Goal: Information Seeking & Learning: Learn about a topic

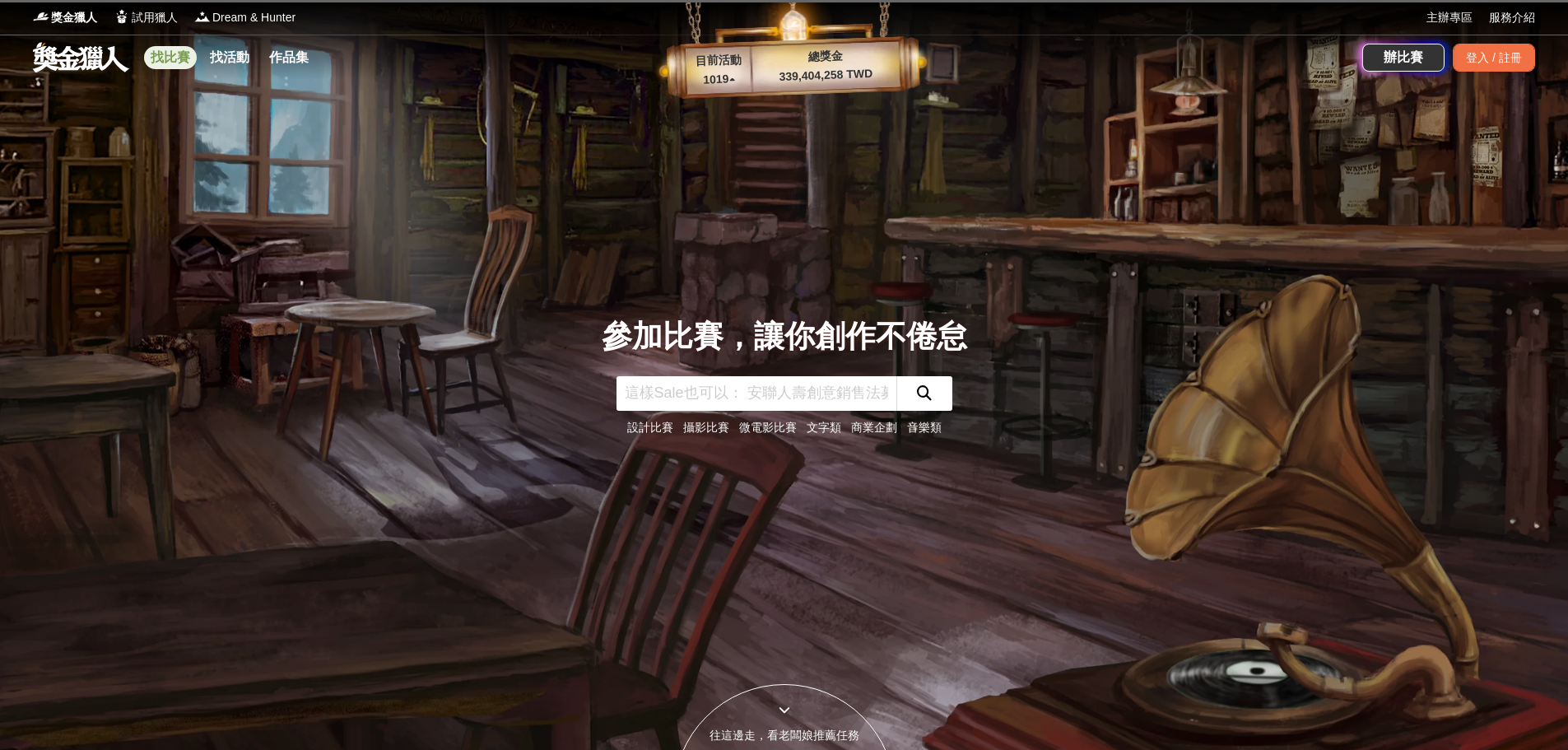
click at [186, 56] on link "找比賽" at bounding box center [170, 57] width 53 height 23
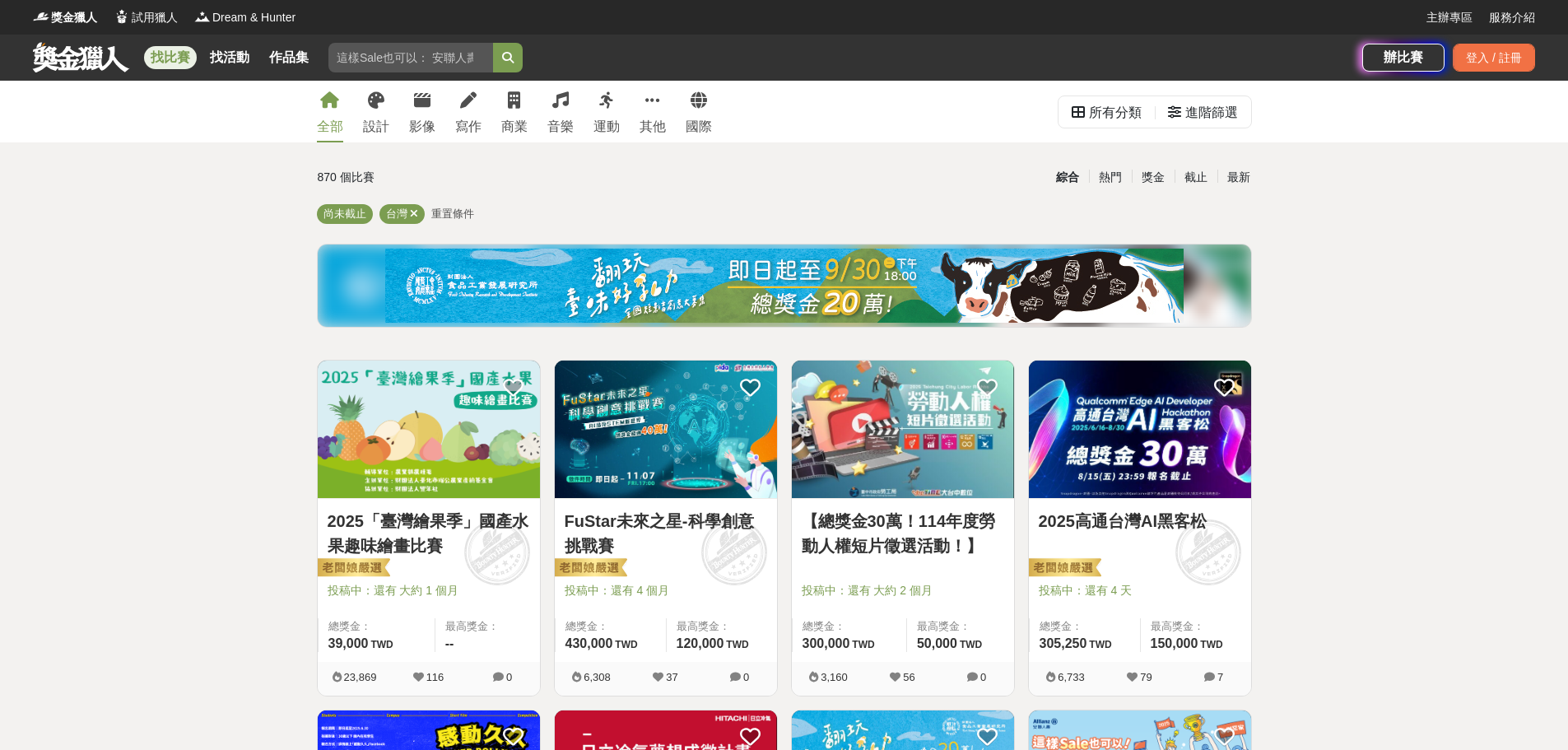
click at [447, 537] on link "2025「臺灣繪果季」國產水果趣味繪畫比賽" at bounding box center [429, 533] width 202 height 50
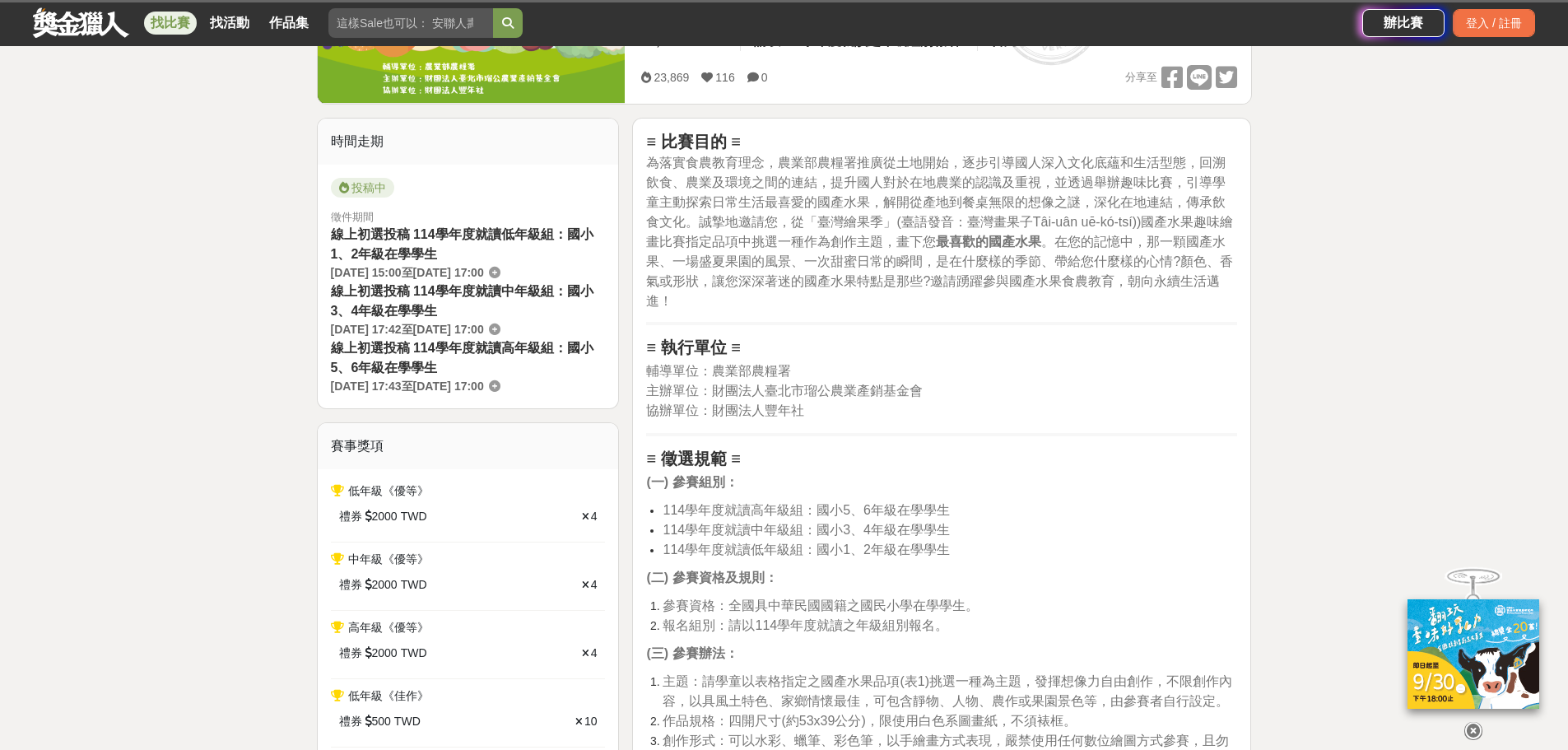
scroll to position [274, 0]
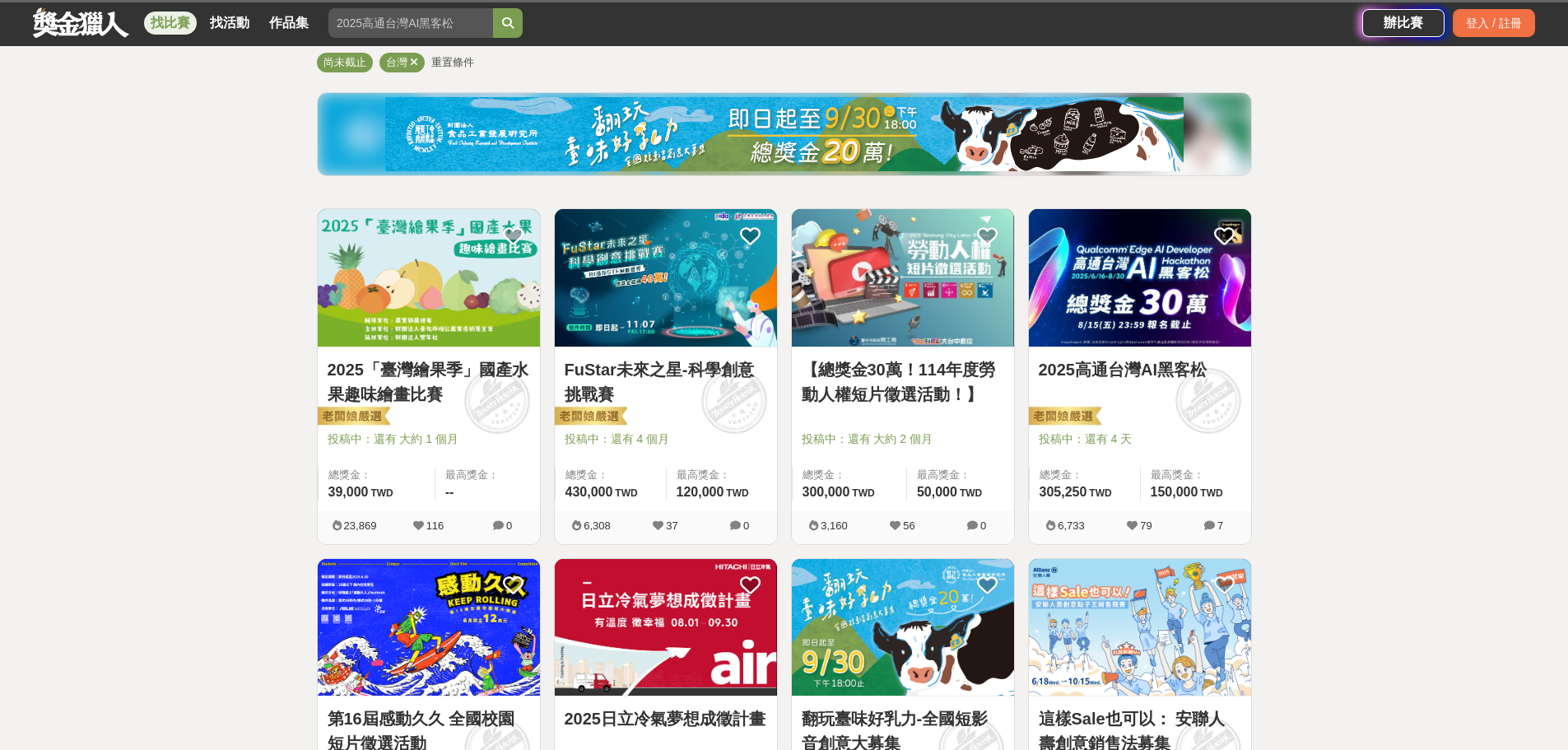
scroll to position [411, 0]
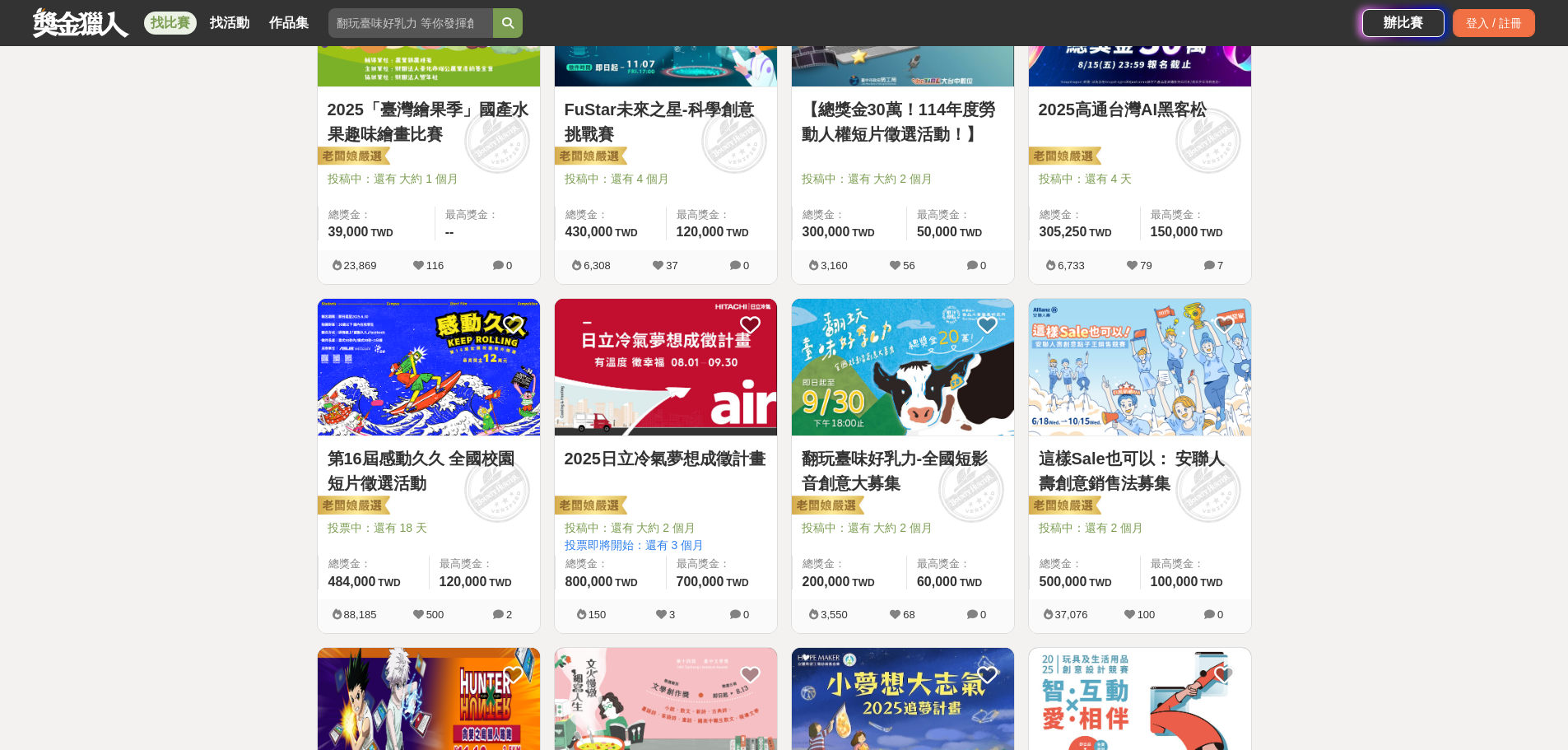
drag, startPoint x: 713, startPoint y: 465, endPoint x: 697, endPoint y: 448, distance: 23.3
click at [697, 448] on link "2025日立冷氣夢想成徵計畫" at bounding box center [666, 457] width 202 height 24
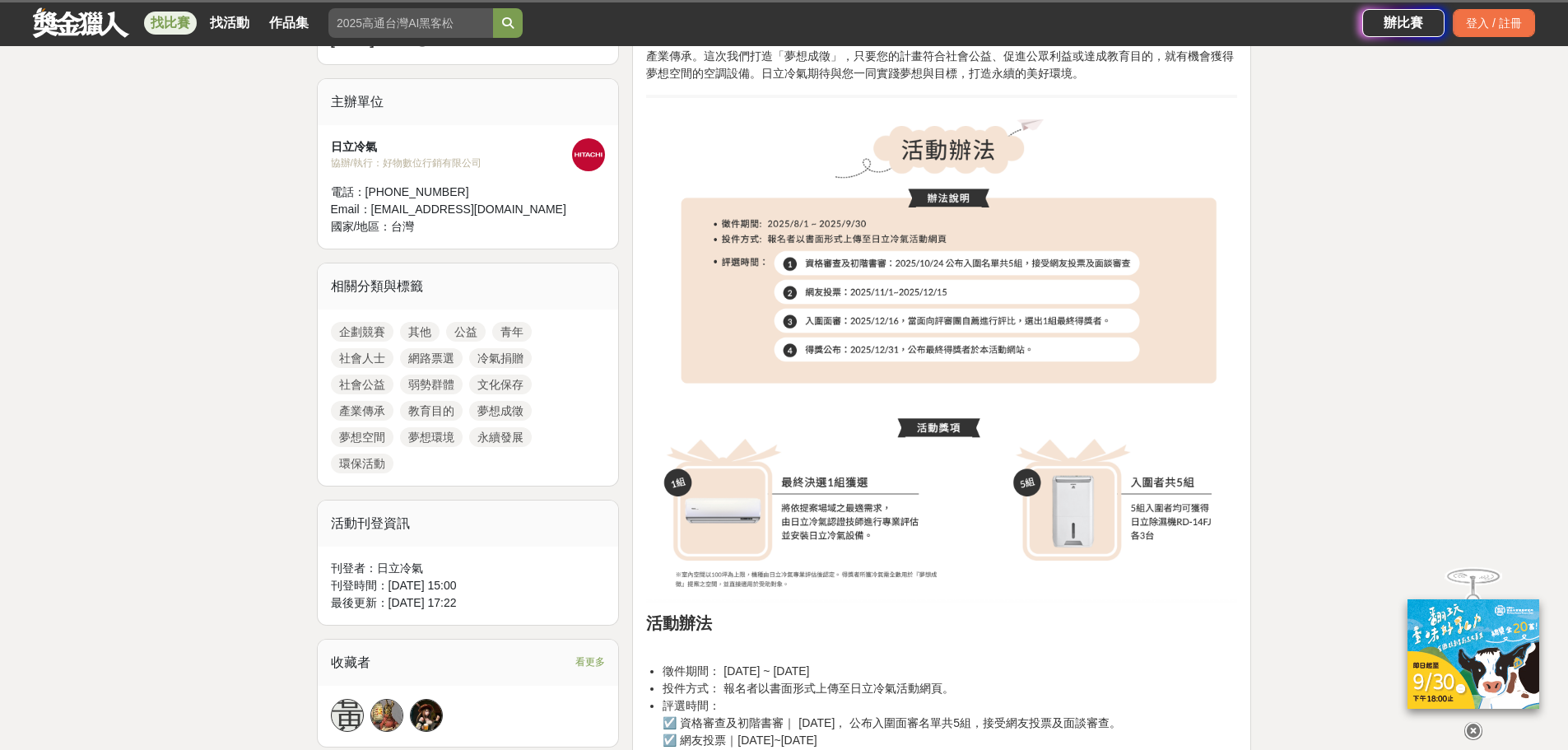
scroll to position [960, 0]
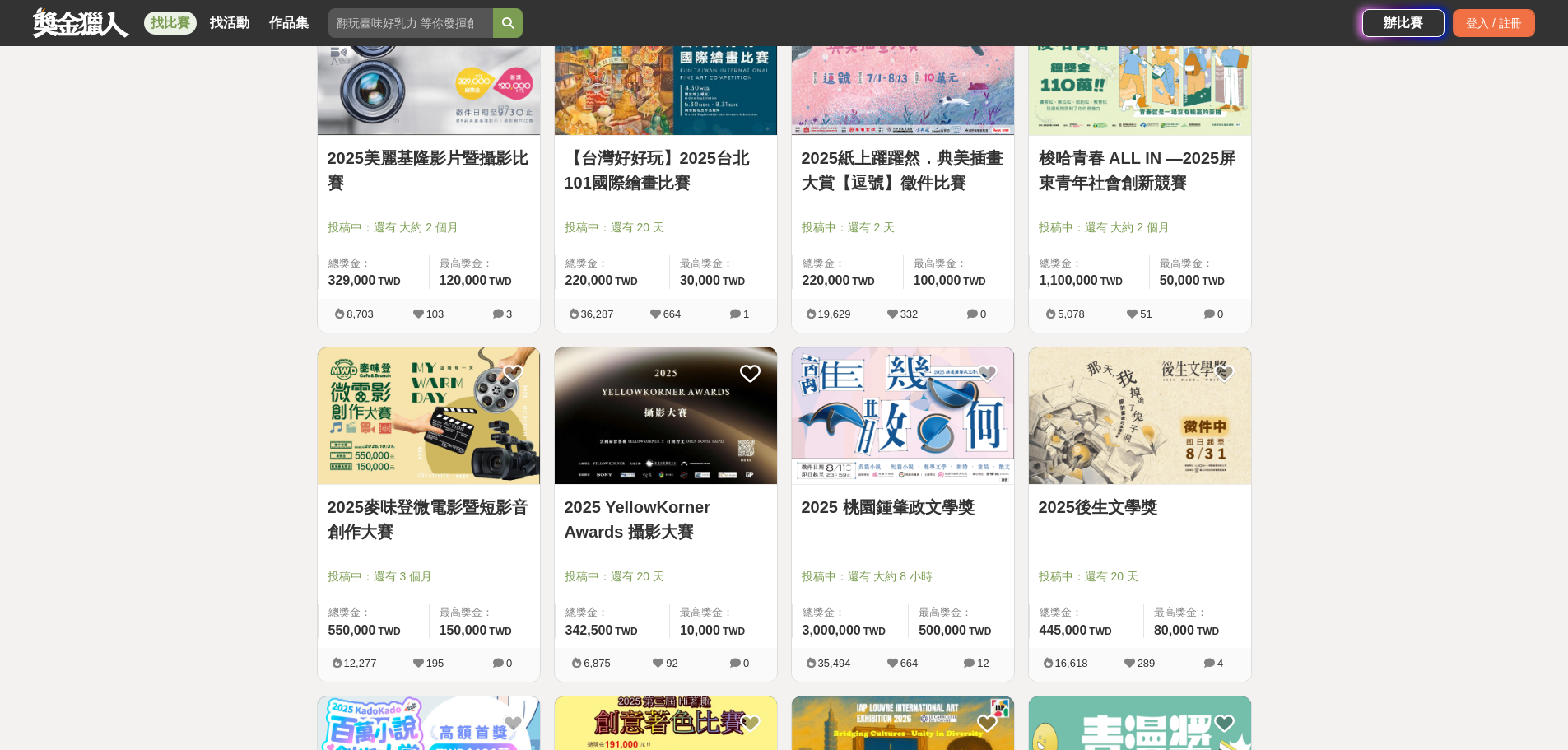
scroll to position [1372, 0]
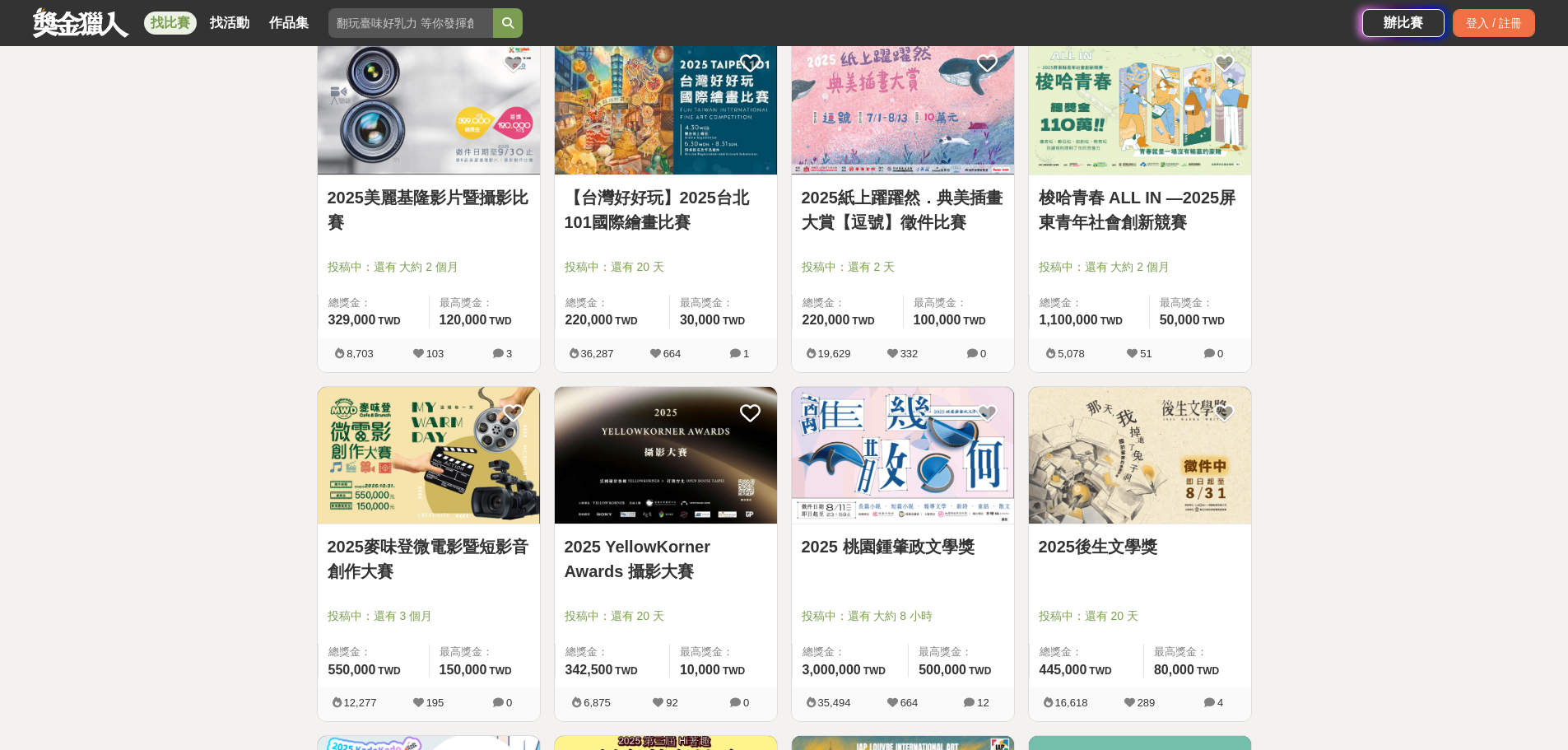
click at [411, 196] on link "2025美麗基隆影片暨攝影比賽" at bounding box center [429, 209] width 202 height 50
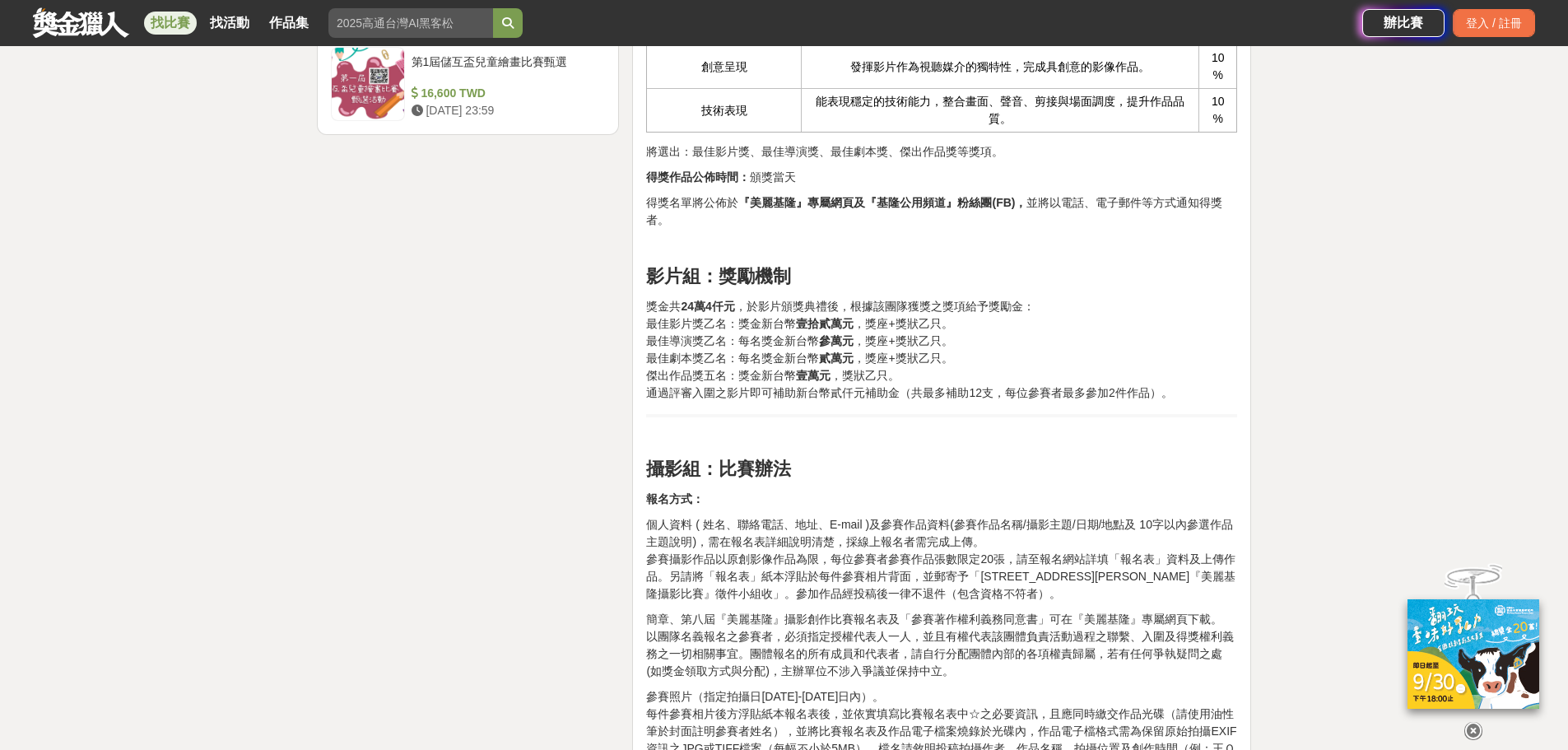
scroll to position [2469, 0]
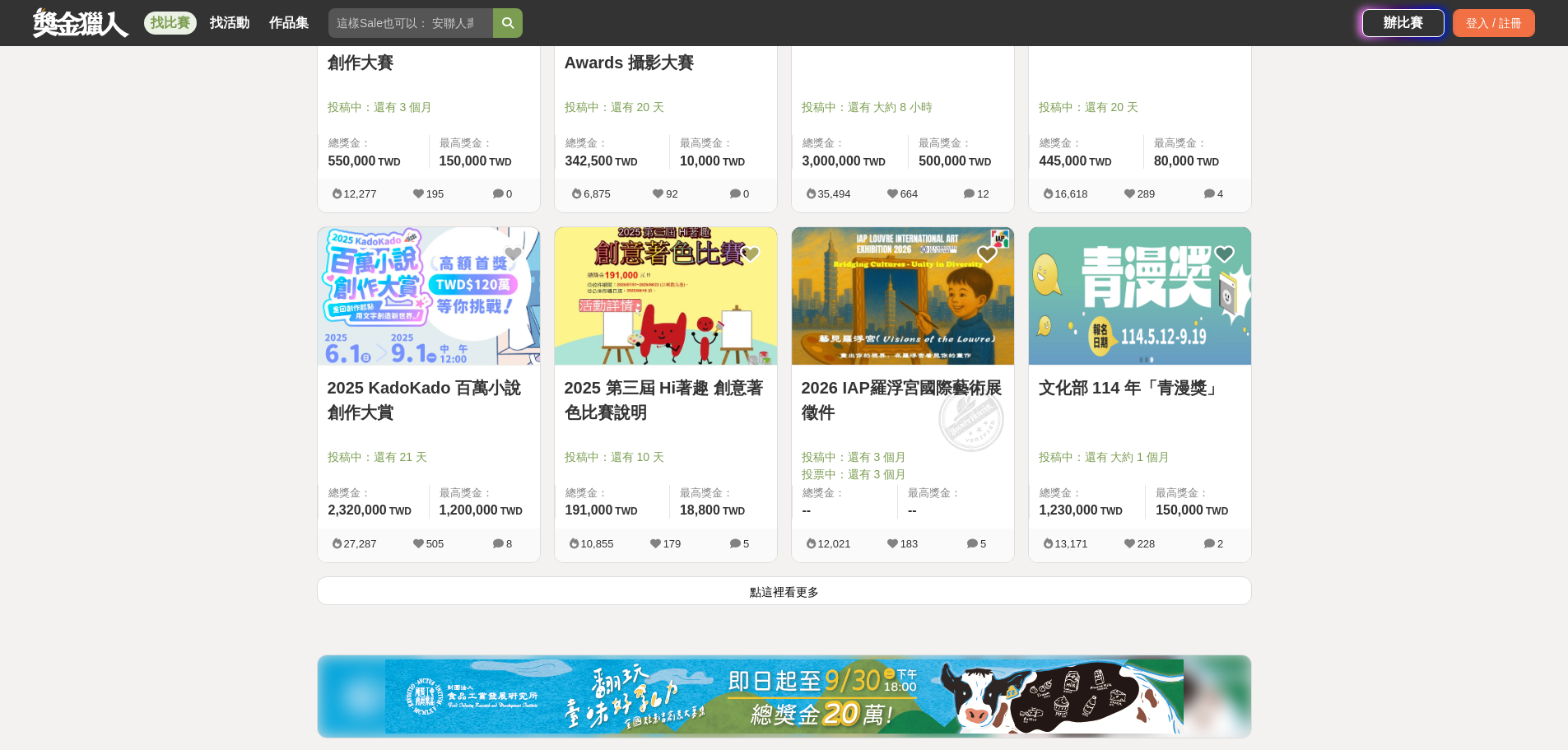
scroll to position [1920, 0]
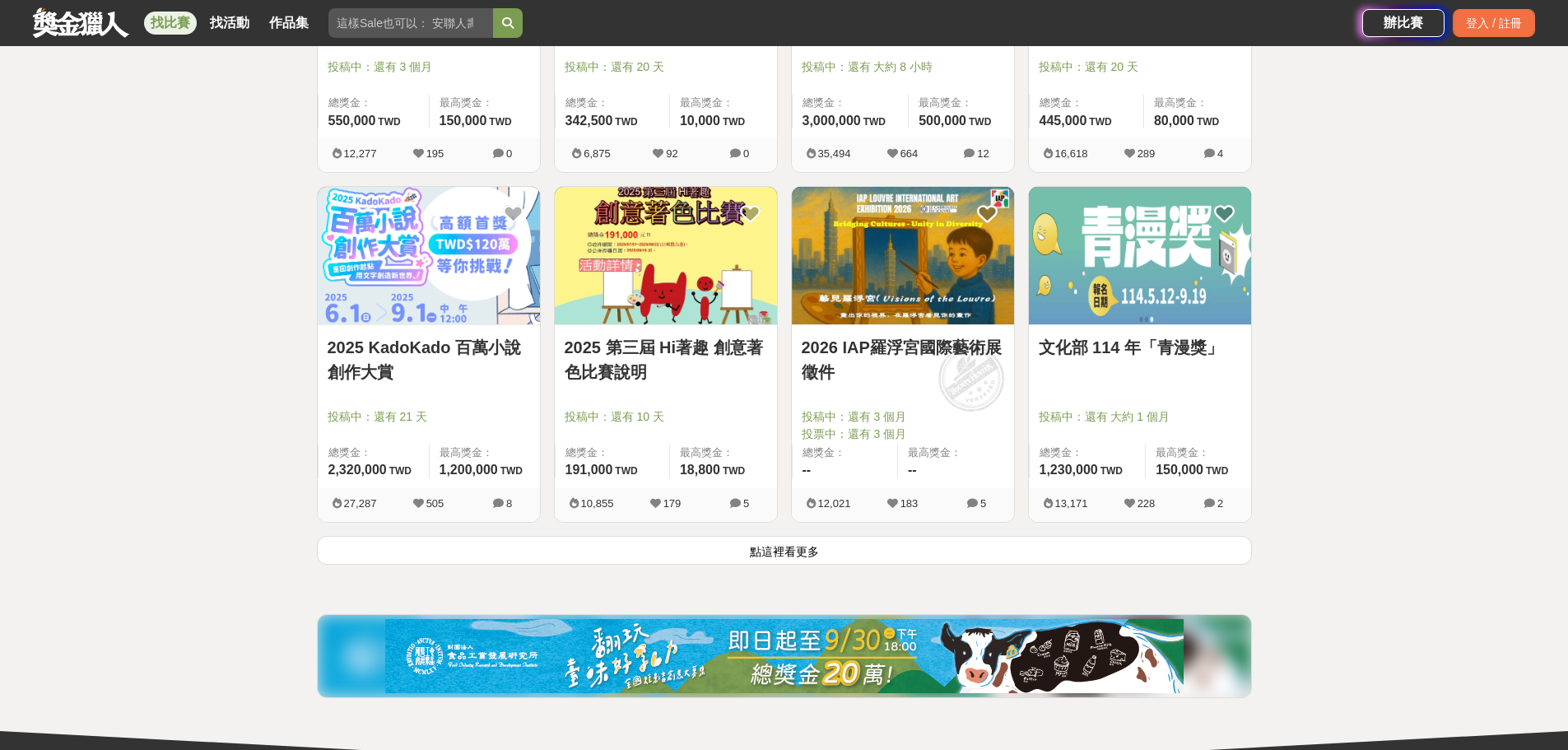
click at [789, 553] on button "點這裡看更多" at bounding box center [784, 551] width 935 height 29
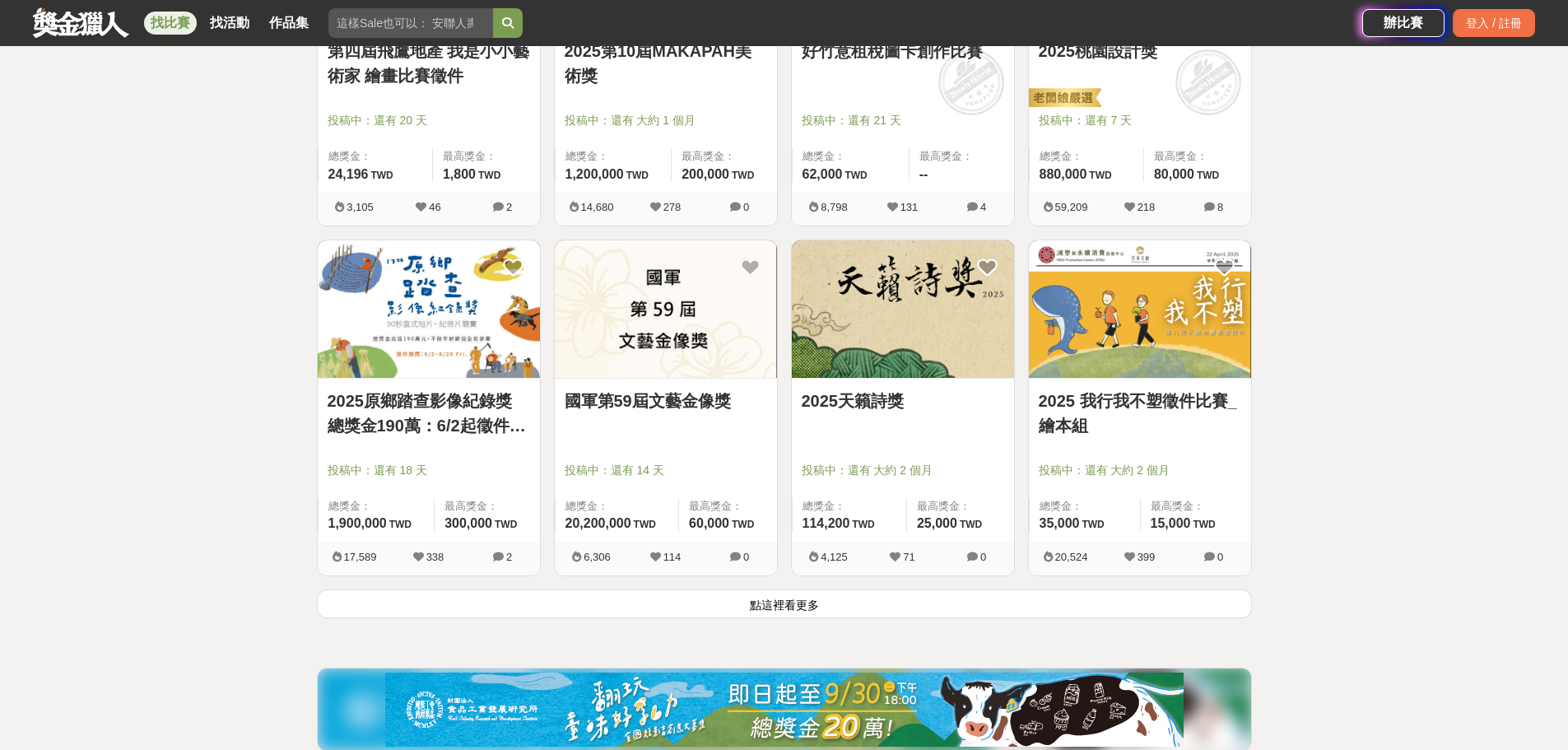
scroll to position [4114, 0]
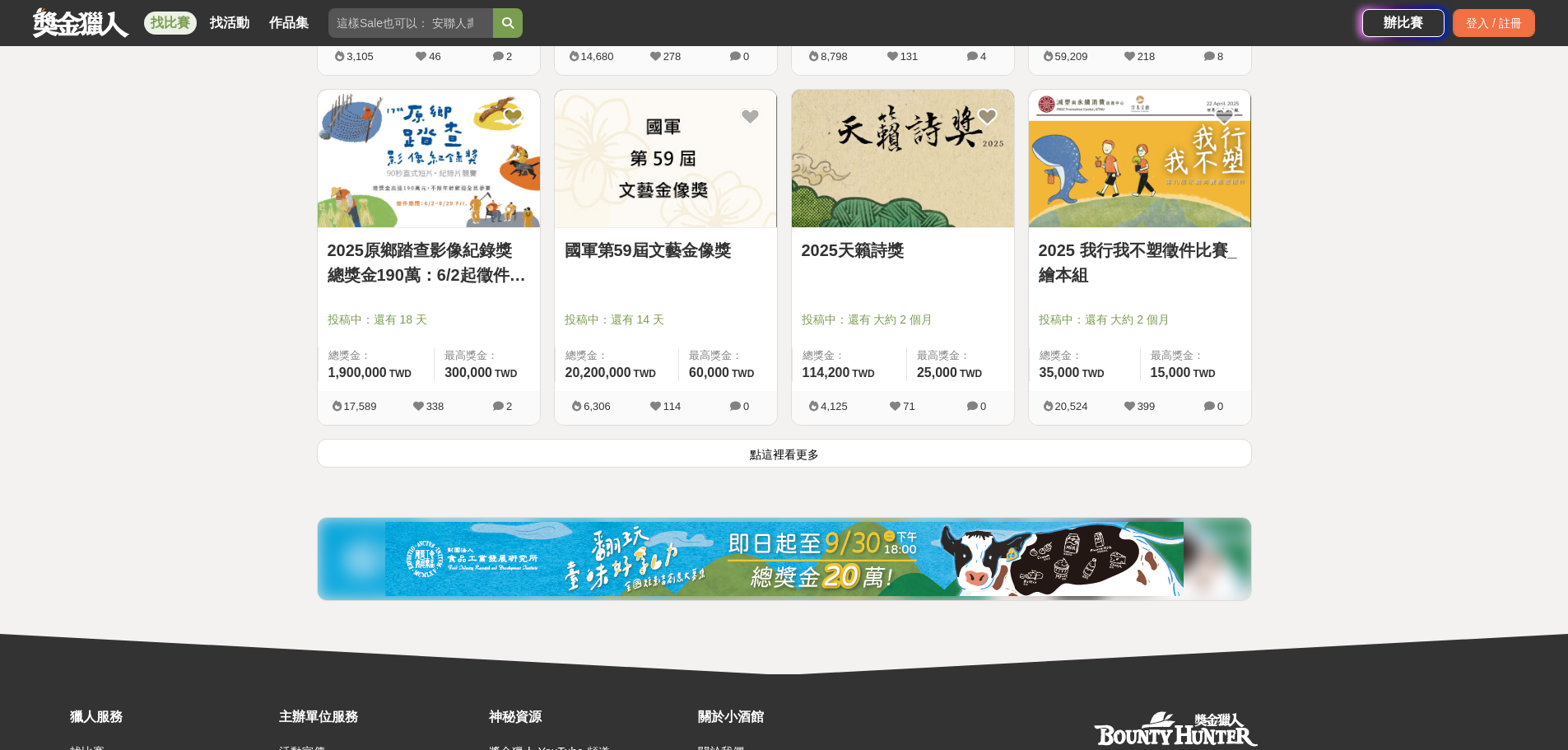
click at [855, 452] on button "點這裡看更多" at bounding box center [784, 453] width 935 height 29
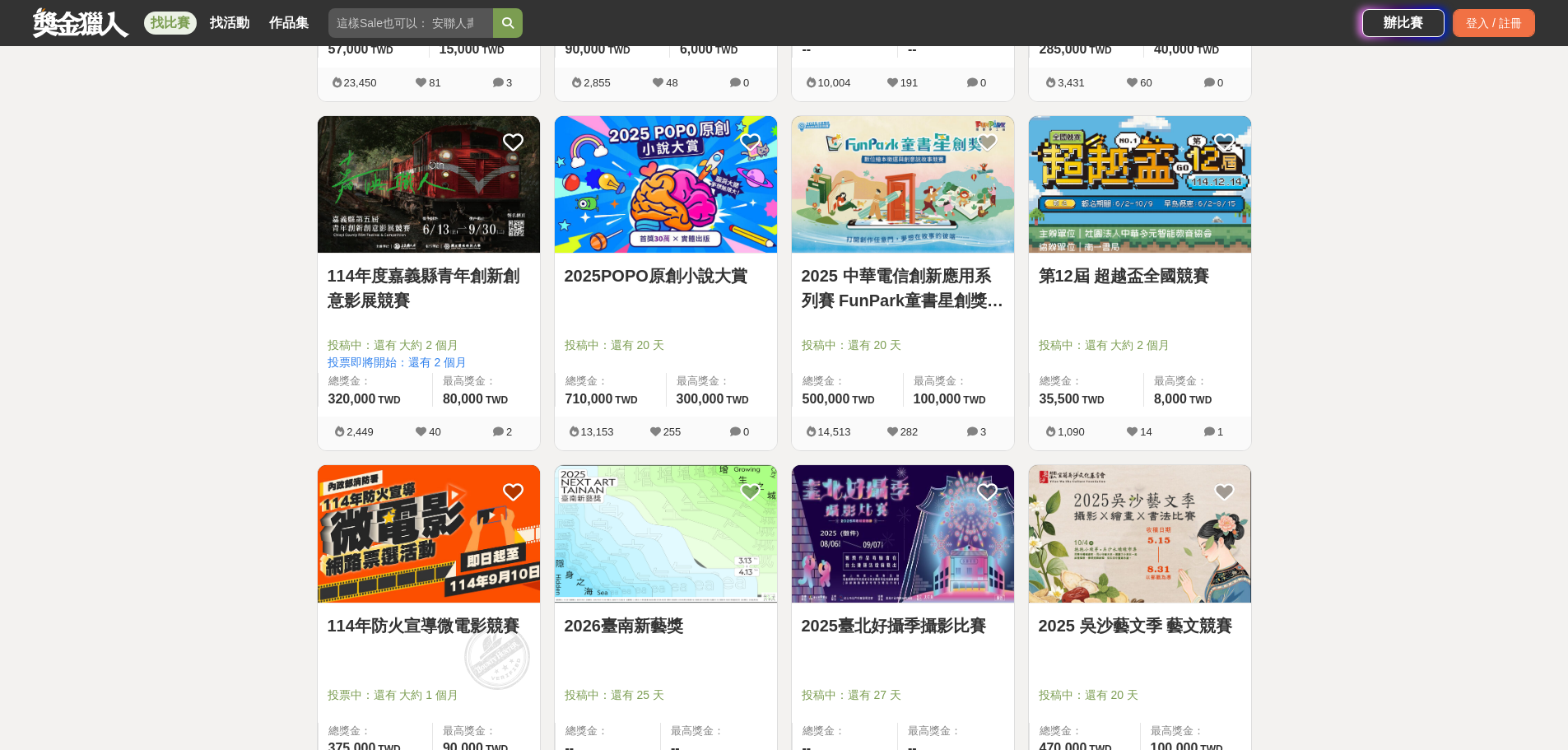
scroll to position [6171, 0]
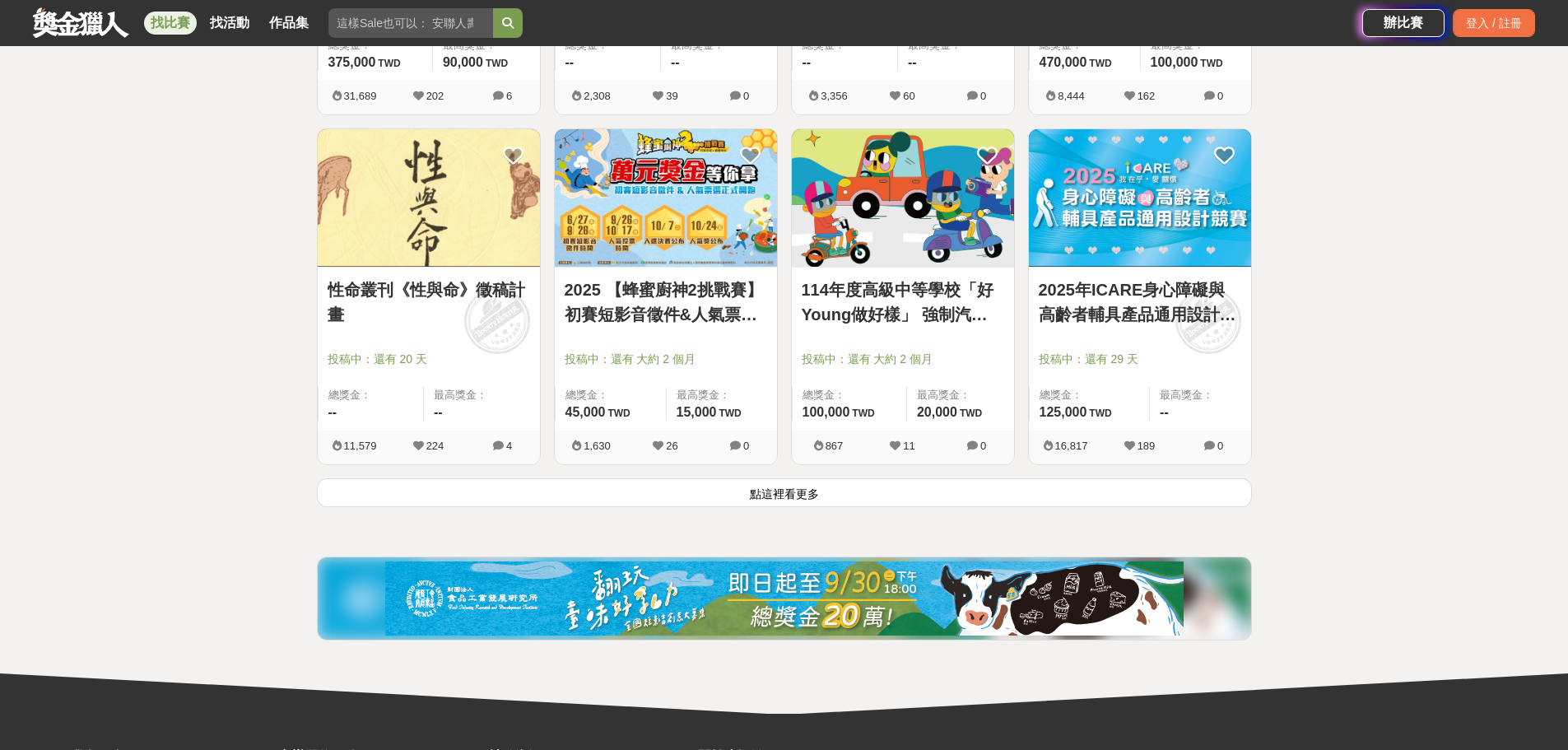
click at [867, 488] on button "點這裡看更多" at bounding box center [784, 492] width 935 height 29
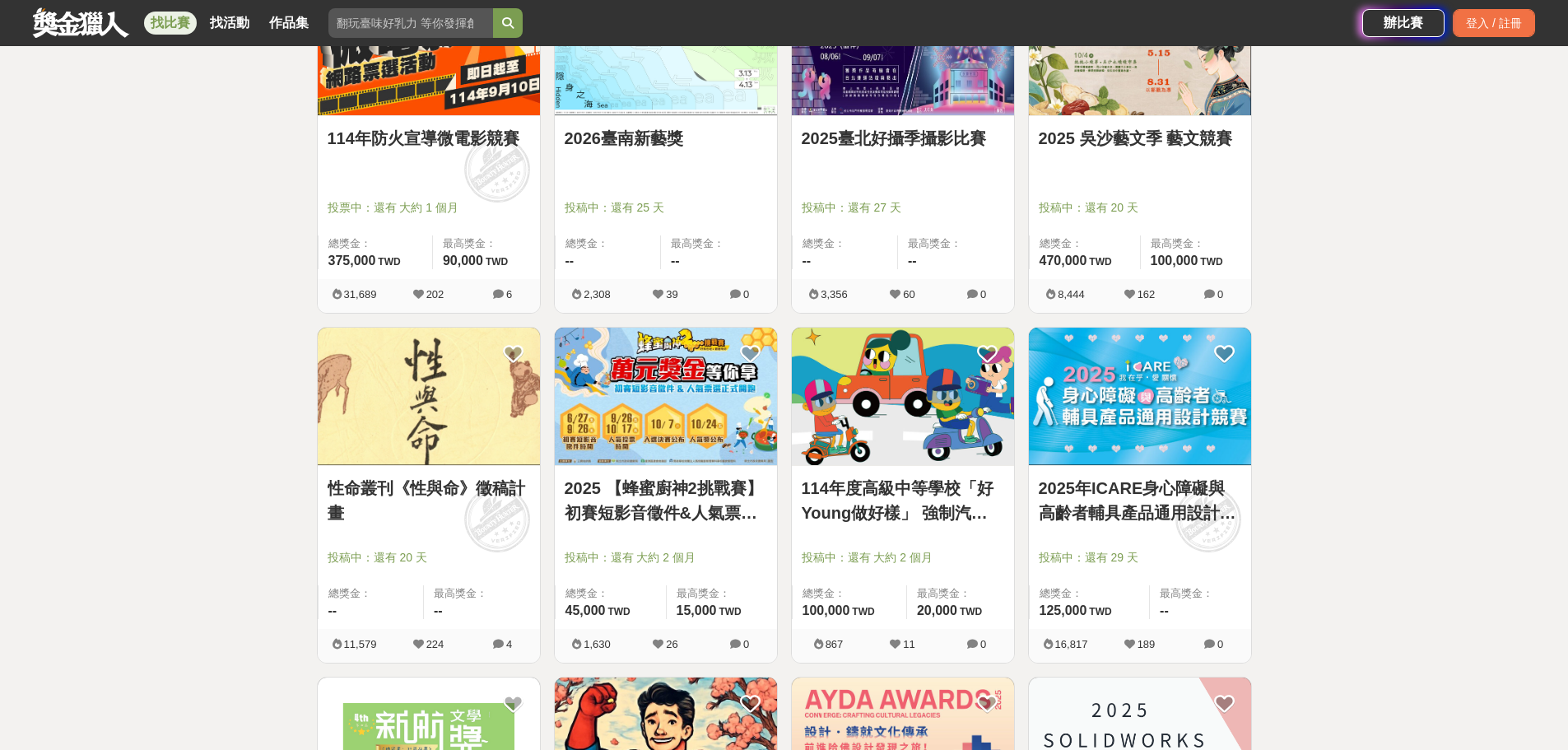
scroll to position [5760, 0]
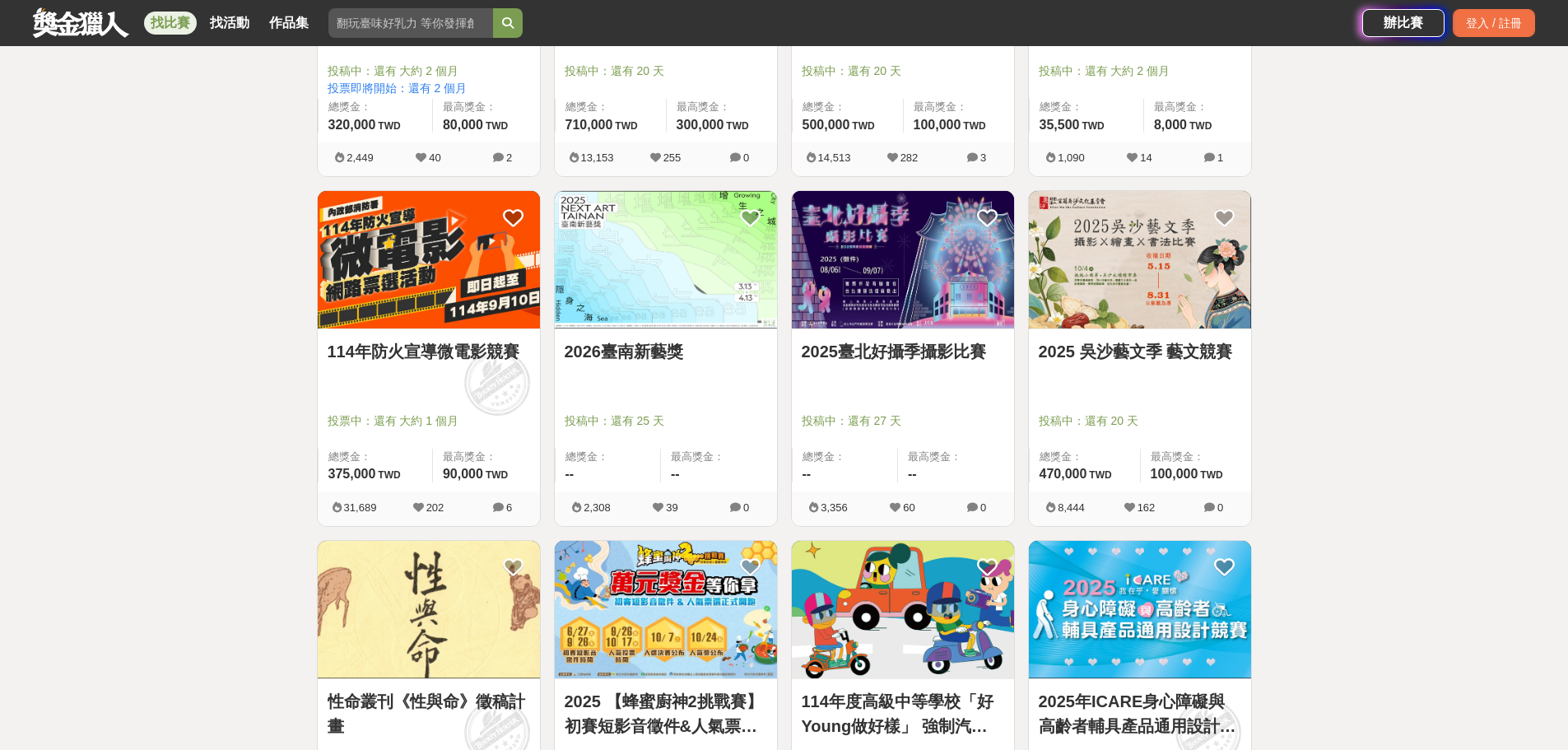
drag, startPoint x: 377, startPoint y: 16, endPoint x: 383, endPoint y: 35, distance: 19.9
click at [377, 16] on input "search" at bounding box center [411, 22] width 164 height 29
type input "齡感"
click at [493, 8] on button "submit" at bounding box center [508, 22] width 29 height 29
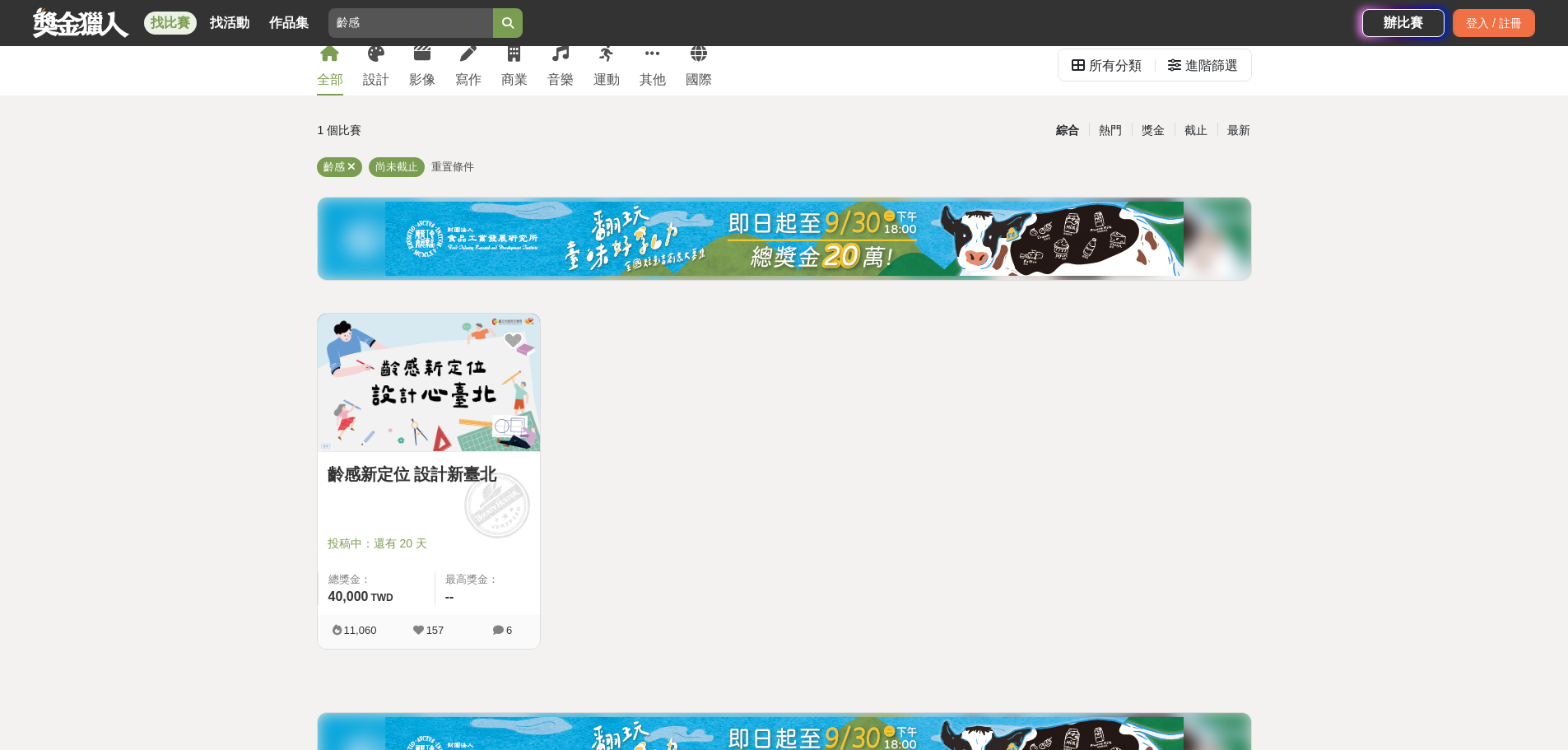
drag, startPoint x: 414, startPoint y: 409, endPoint x: 403, endPoint y: 524, distance: 115.5
drag, startPoint x: 403, startPoint y: 524, endPoint x: 352, endPoint y: 480, distance: 67.4
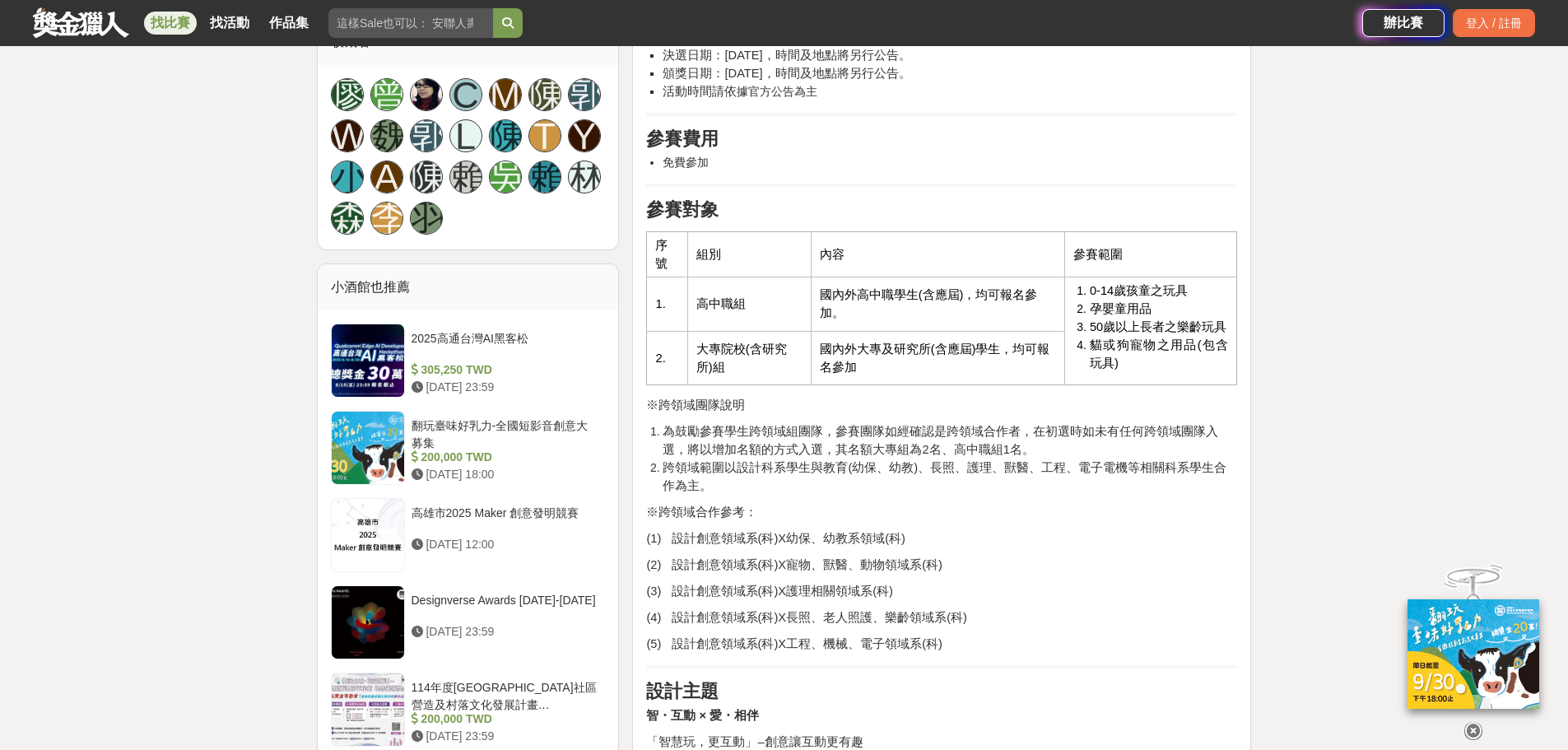
scroll to position [1097, 0]
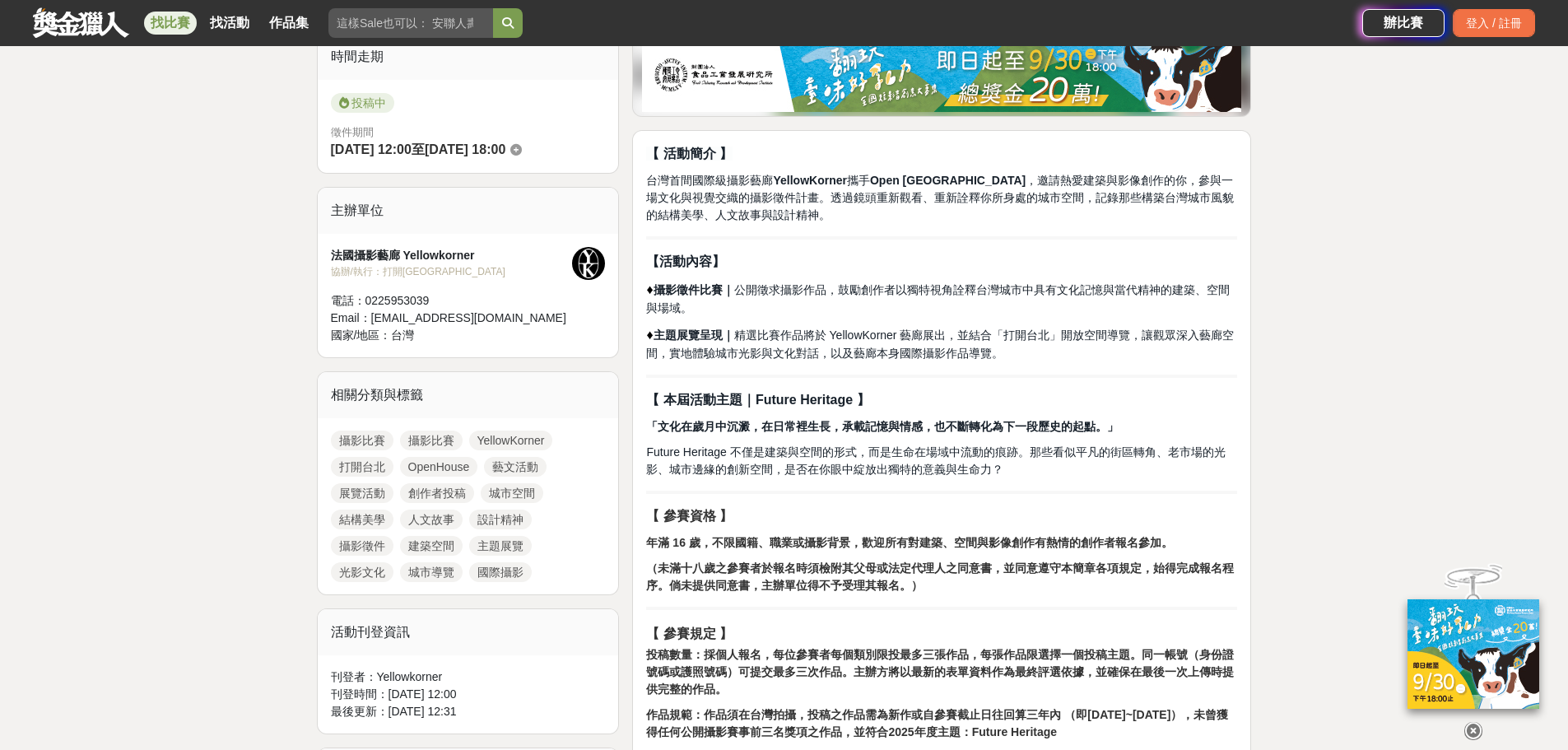
scroll to position [464, 0]
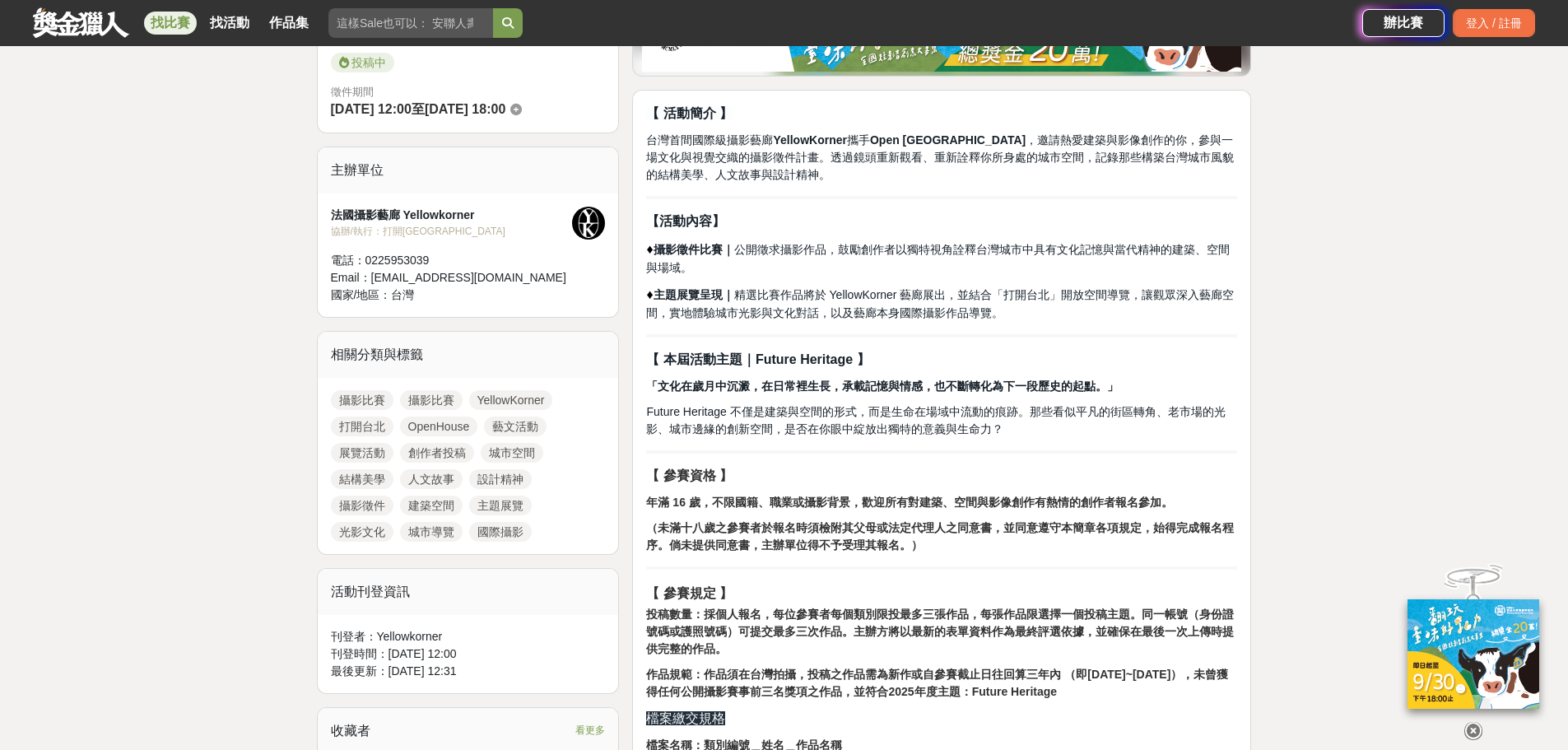
drag, startPoint x: 992, startPoint y: 691, endPoint x: 1087, endPoint y: 696, distance: 95.1
click at [1084, 696] on strong "作品規範：作品須在台灣拍攝，投稿之作品需為新作或自參賽截止日往回算三年內 （即2022/8/31~2025/8/31），未曾獲得任何公開攝影賽事前三名獎項之作…" at bounding box center [937, 682] width 582 height 30
copy strong "Future Heritage"
drag, startPoint x: 1130, startPoint y: 152, endPoint x: 1244, endPoint y: 159, distance: 114.2
click at [1174, 152] on span "台灣首間國際級攝影藝廊 YellowKorner 攜手 Open House Taipei ，邀請熱愛建築與影像創作的你，參與一場文化與視覺交織的攝影徵件計畫…" at bounding box center [940, 157] width 588 height 48
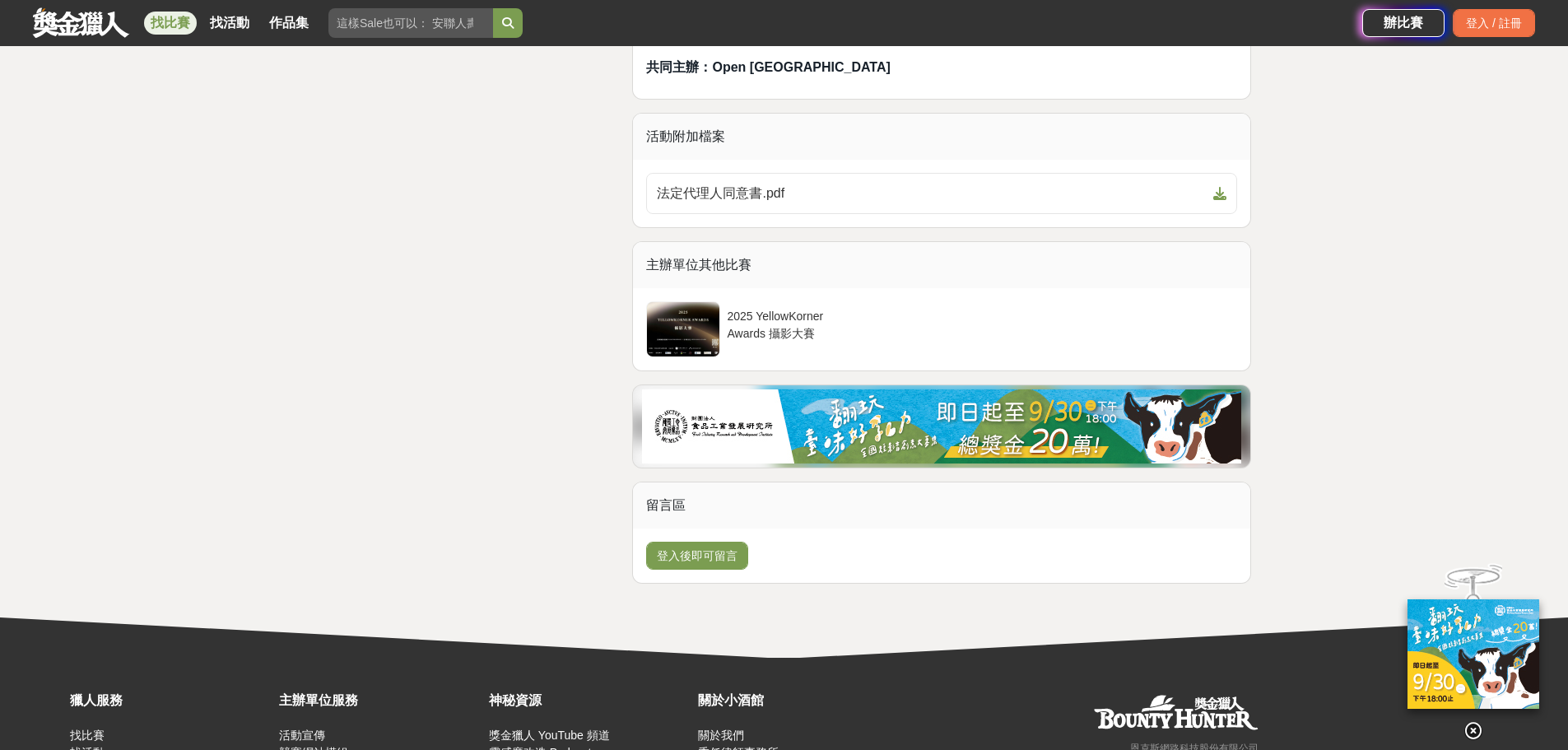
scroll to position [2659, 0]
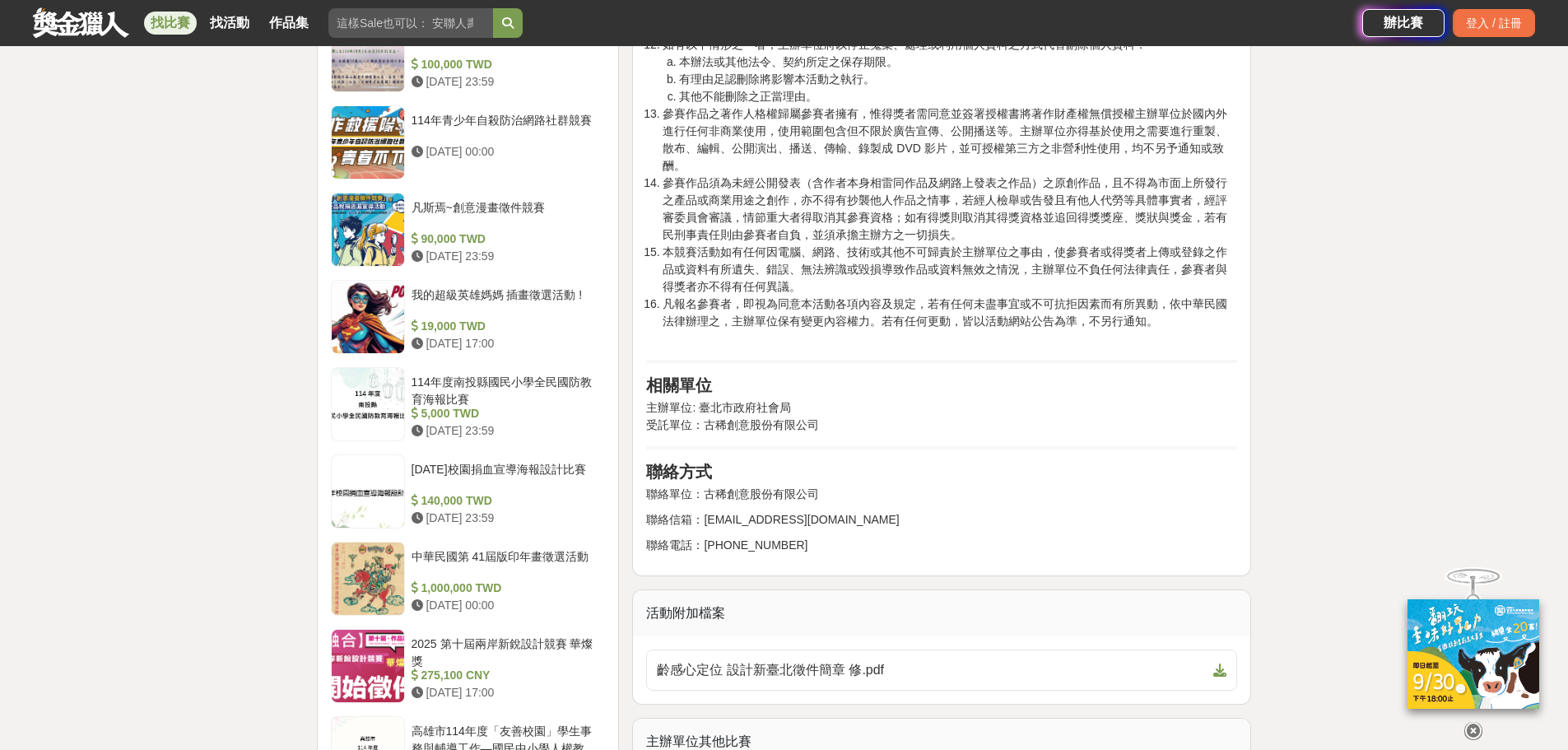
scroll to position [2469, 0]
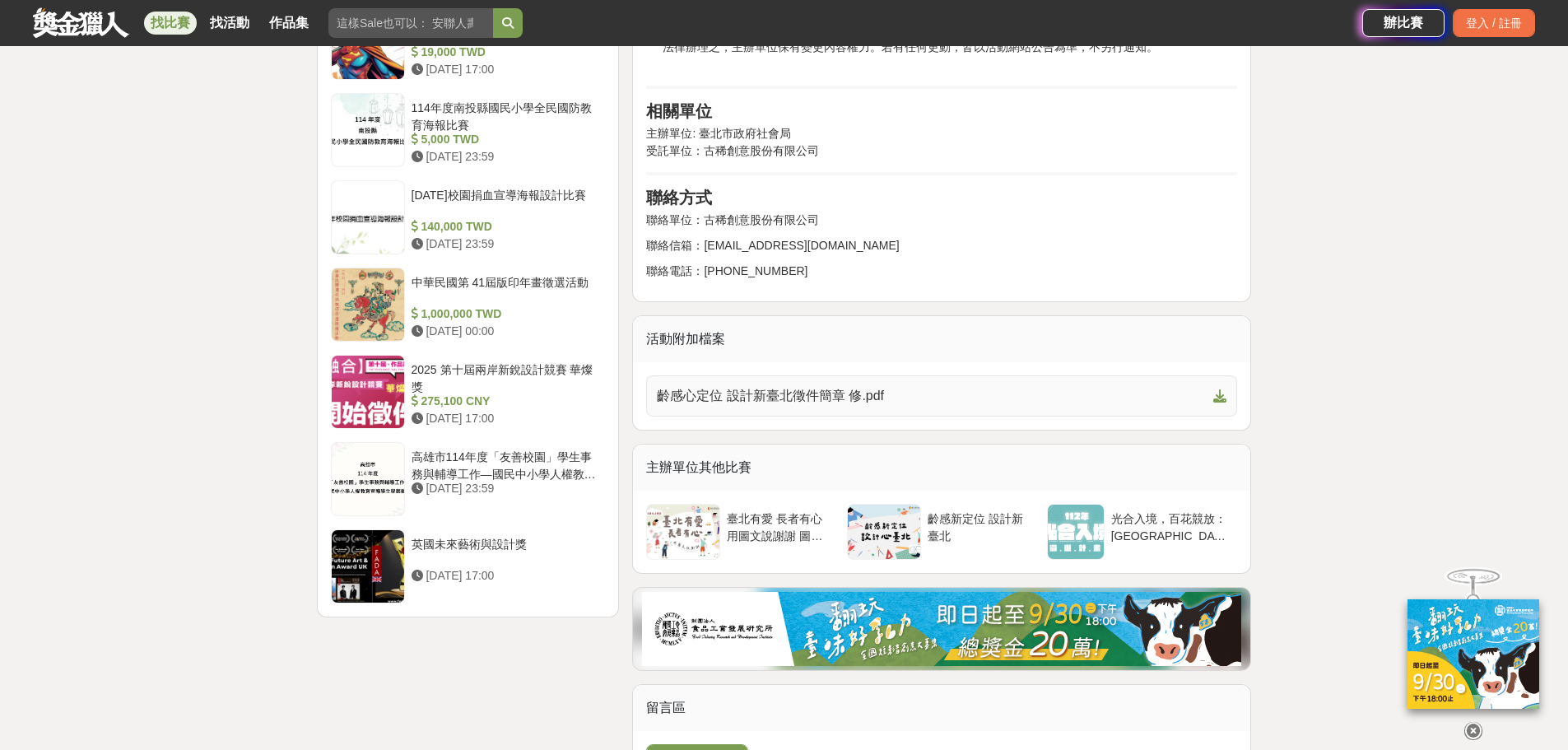
click at [868, 389] on link "齡感心定位 設計新臺北徵件簡章 修.pdf" at bounding box center [941, 396] width 591 height 41
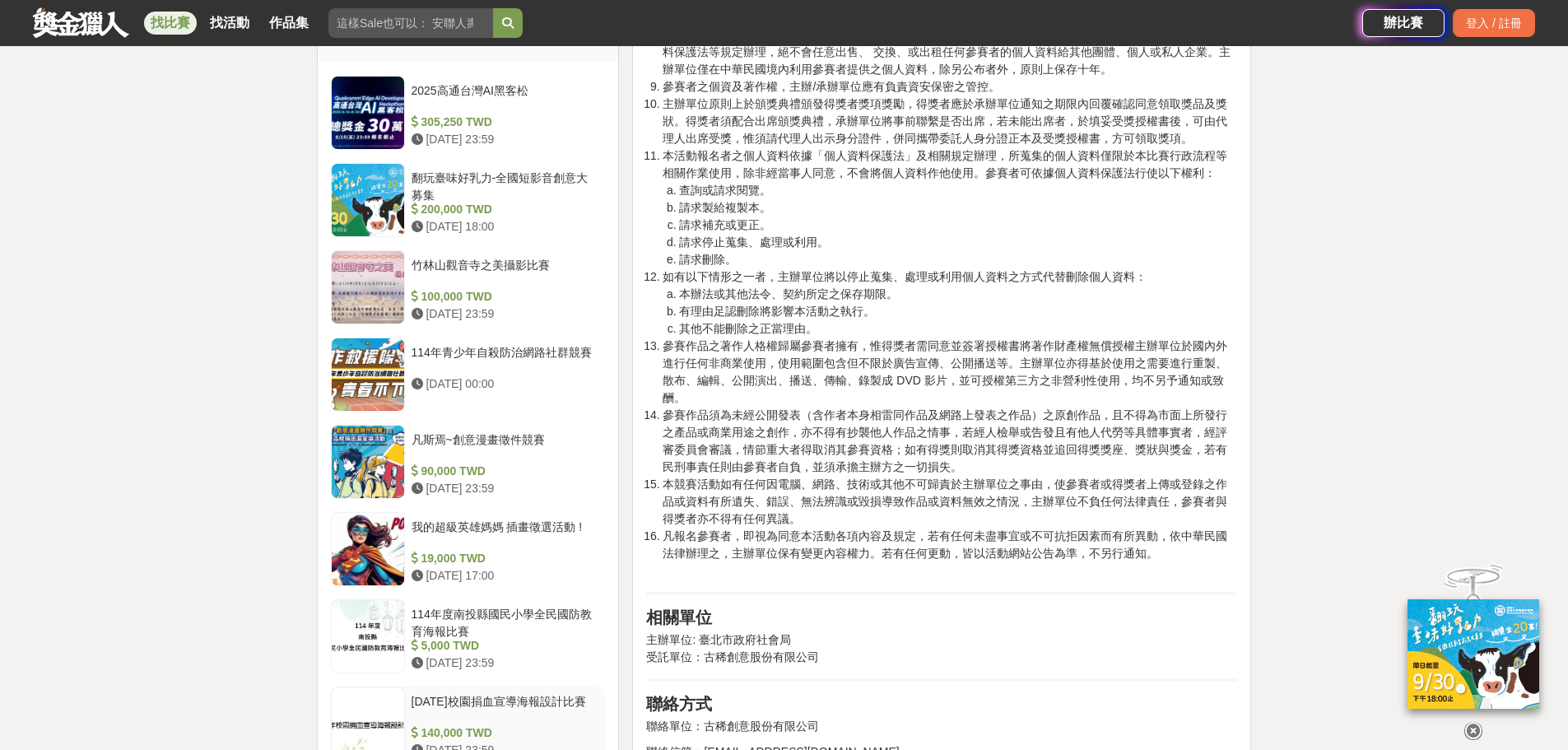
scroll to position [2057, 0]
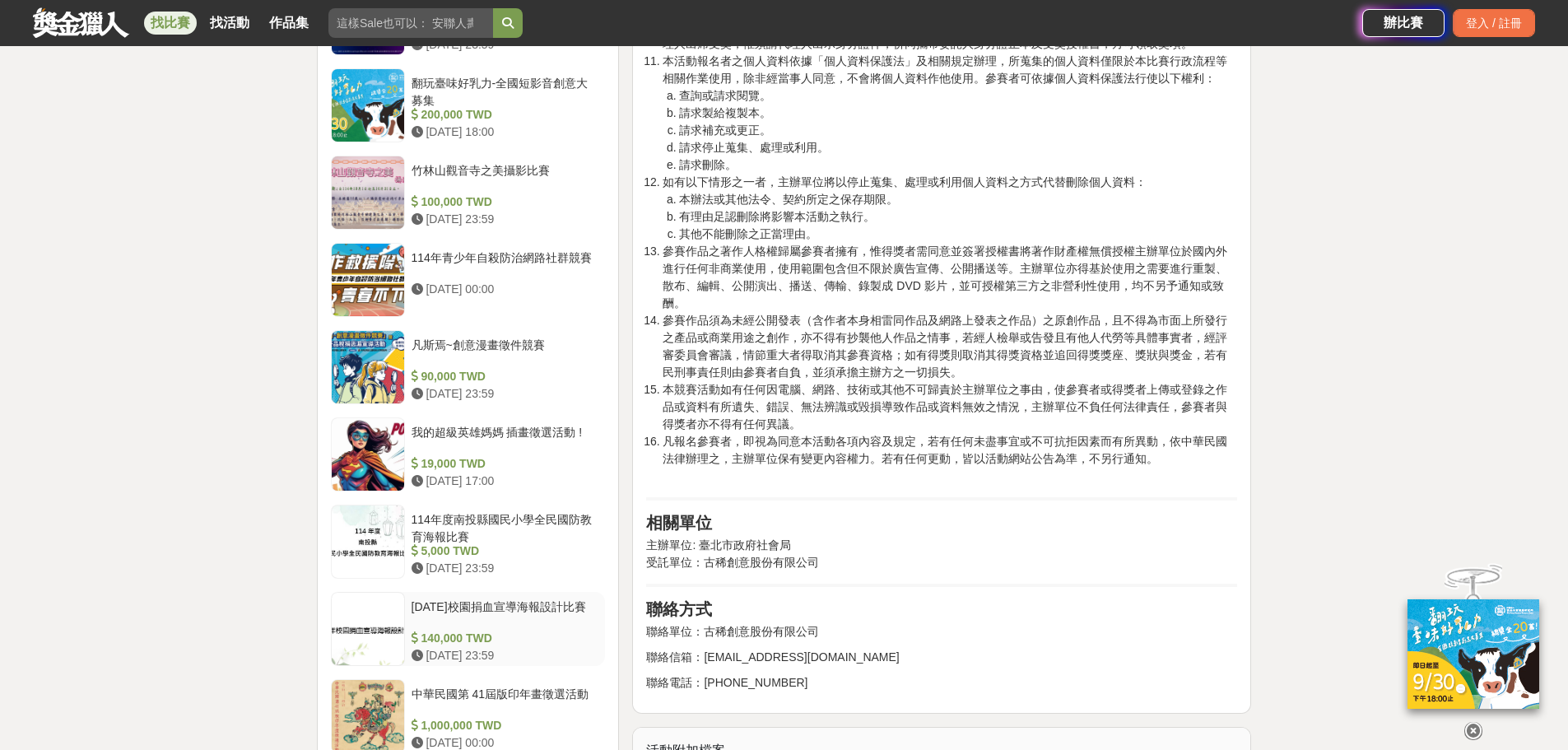
drag, startPoint x: 546, startPoint y: 629, endPoint x: 484, endPoint y: 608, distance: 65.5
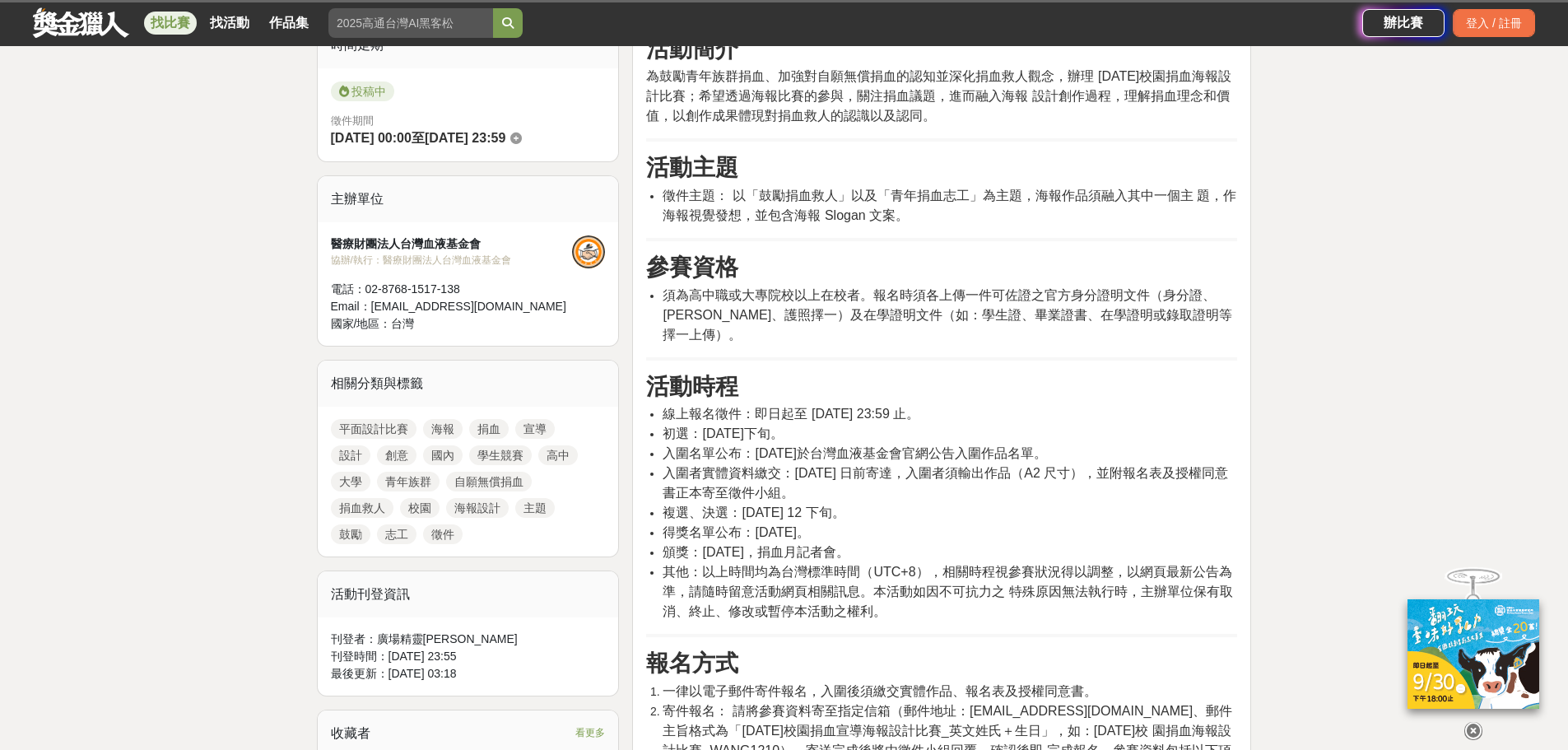
scroll to position [411, 0]
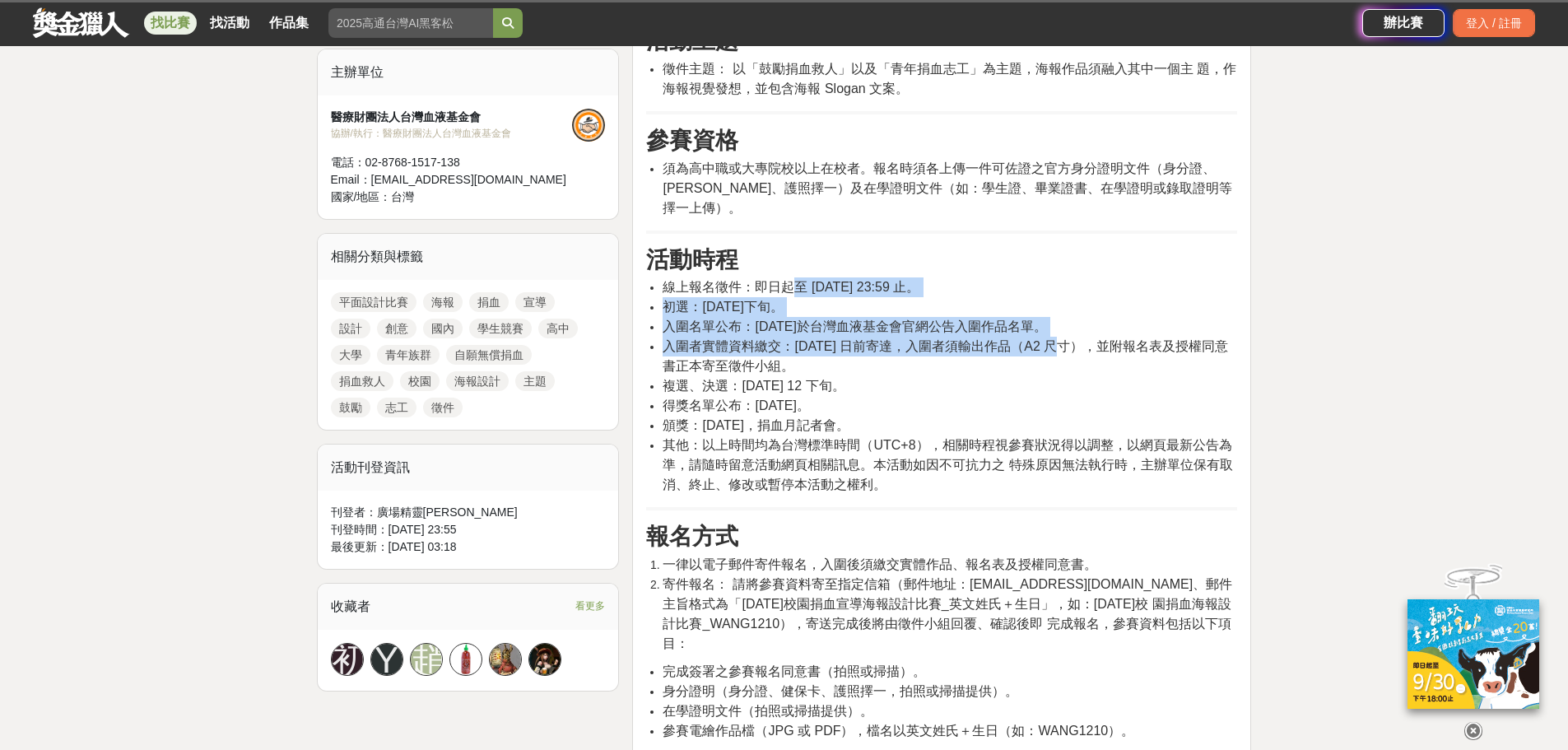
drag, startPoint x: 799, startPoint y: 276, endPoint x: 1066, endPoint y: 327, distance: 271.8
click at [1039, 319] on ul "線上報名徵件：即日起至 [DATE] 23:59 止。 初選：[DATE]下旬。 入圍名單公布：[DATE]於台灣血液基金會官網公告入圍作品名單。 入圍者實體…" at bounding box center [941, 385] width 591 height 217
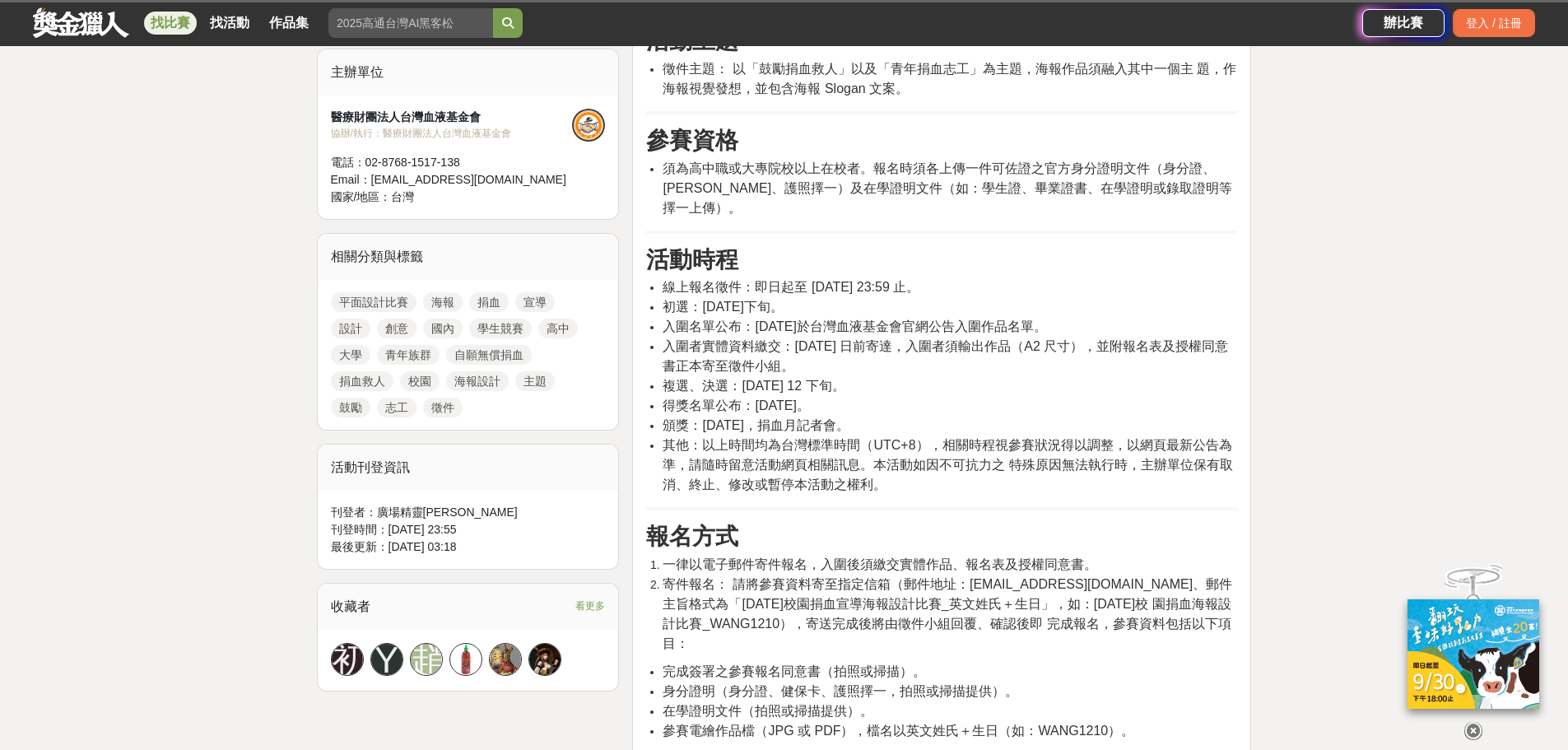
click at [1153, 376] on li "複選、決選：114 年 12 下旬。" at bounding box center [950, 386] width 574 height 19
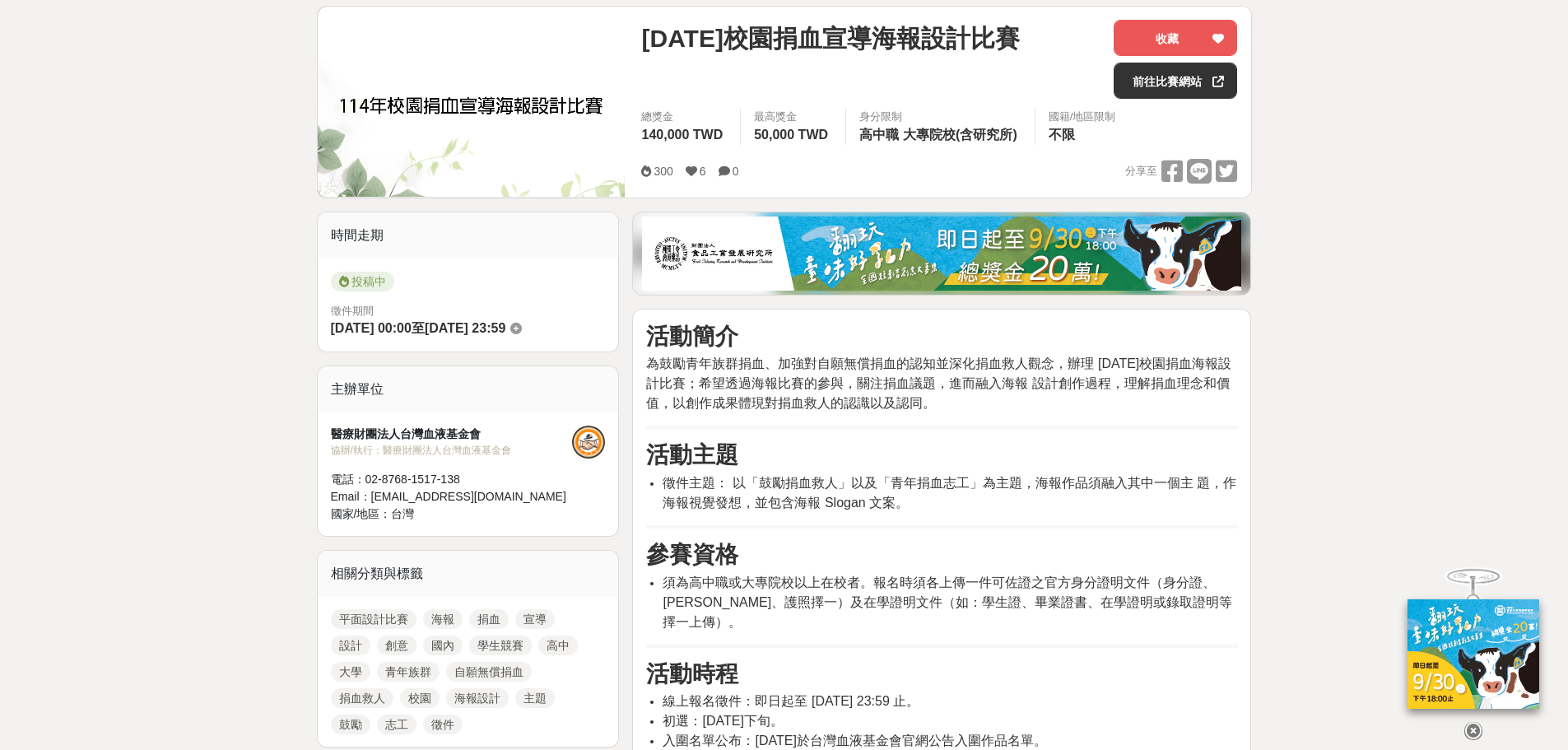
scroll to position [549, 0]
